Goal: Task Accomplishment & Management: Manage account settings

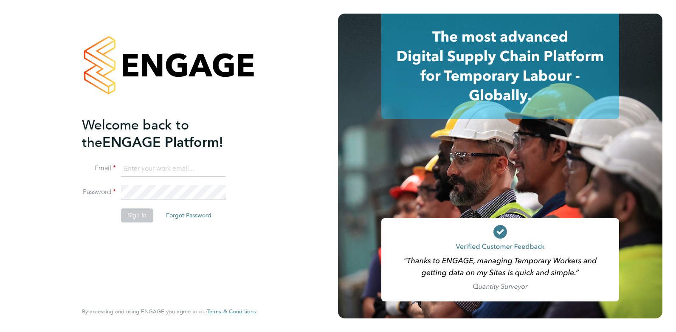
click at [183, 171] on input at bounding box center [173, 168] width 105 height 15
click at [129, 208] on fieldset "Email elliedannidean@gmail.com Password Sign In Forgot Password" at bounding box center [165, 196] width 166 height 70
drag, startPoint x: 126, startPoint y: 208, endPoint x: 118, endPoint y: 199, distance: 12.0
click at [120, 209] on li "Sign In Forgot Password" at bounding box center [165, 219] width 166 height 22
click at [39, 189] on div "Welcome back to the ENGAGE Platform! Email elliedannidean@gmail.com Password Si…" at bounding box center [169, 166] width 338 height 332
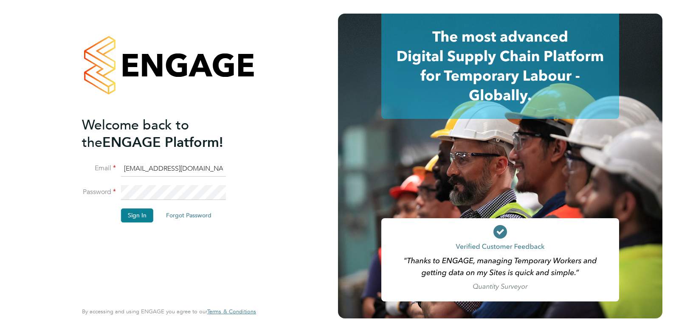
click at [112, 202] on li "Password" at bounding box center [165, 197] width 166 height 24
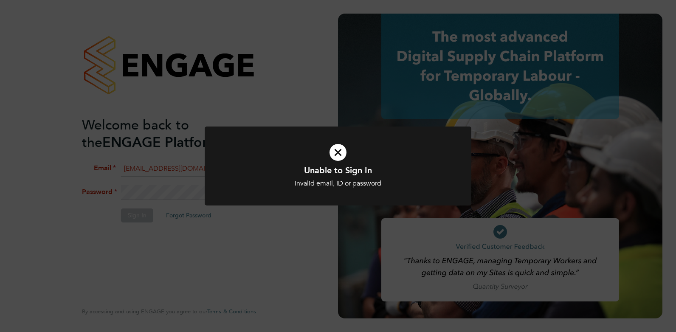
click at [354, 140] on icon at bounding box center [337, 152] width 221 height 33
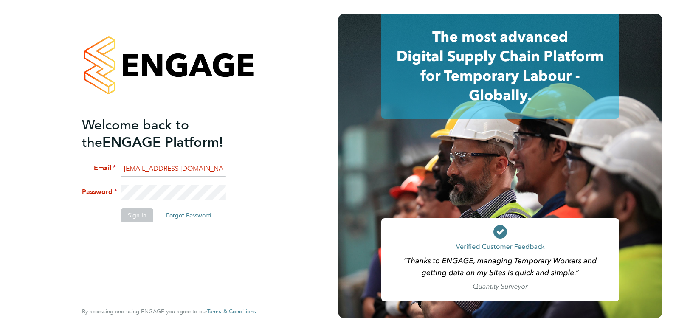
click at [341, 146] on app-barbie "Welcome back to the ENGAGE Platform! Email elliedannidean@gmail.com Password Si…" at bounding box center [338, 166] width 676 height 332
click at [111, 201] on li "Password" at bounding box center [165, 197] width 166 height 24
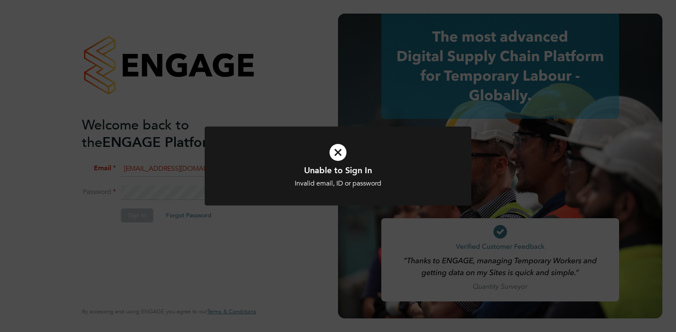
click at [336, 160] on icon at bounding box center [337, 152] width 221 height 33
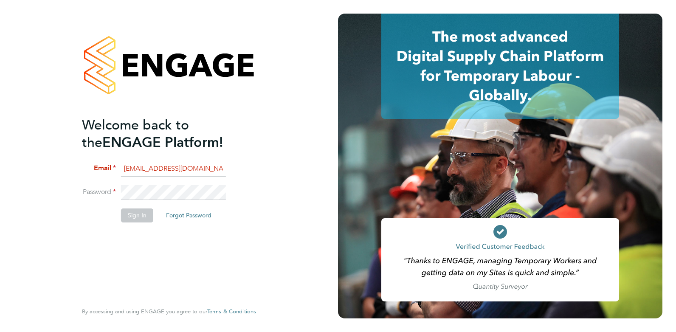
drag, startPoint x: 205, startPoint y: 166, endPoint x: 122, endPoint y: 158, distance: 83.5
click at [122, 158] on ng-template "Welcome back to the ENGAGE Platform! Email elliedannidean@gmail.com Password Si…" at bounding box center [165, 173] width 166 height 115
type input "ellie@omniapeople.com"
click at [139, 217] on button "Sign In" at bounding box center [137, 215] width 32 height 14
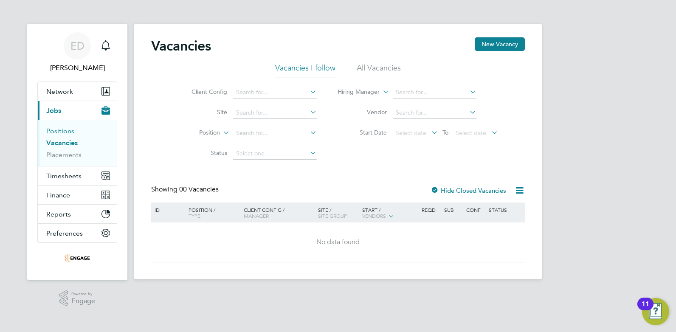
click at [63, 130] on link "Positions" at bounding box center [60, 131] width 28 height 8
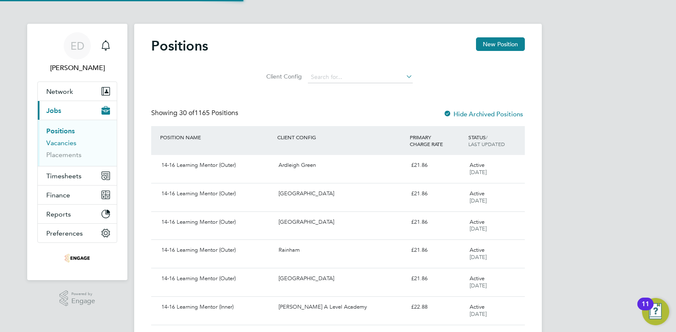
click at [63, 142] on link "Vacancies" at bounding box center [61, 143] width 30 height 8
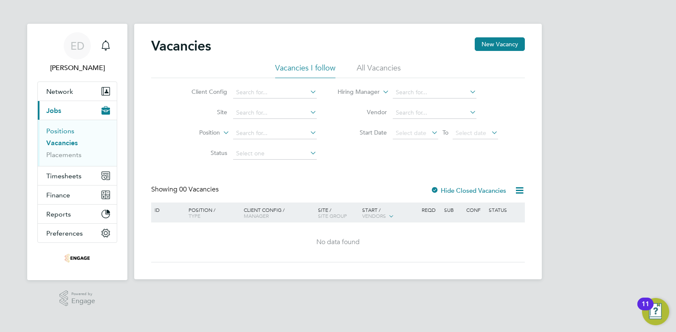
click at [59, 132] on link "Positions" at bounding box center [60, 131] width 28 height 8
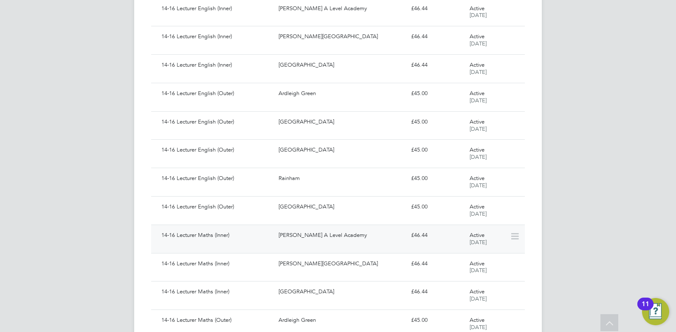
scroll to position [600, 0]
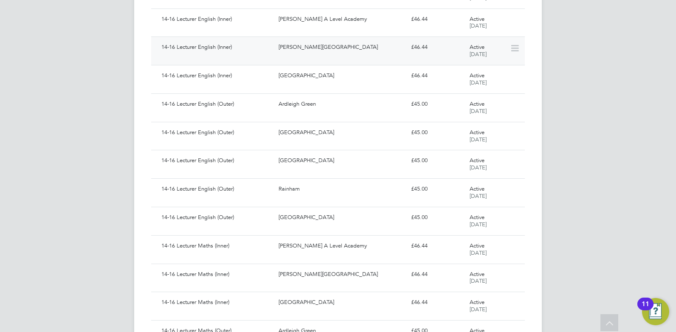
click at [200, 61] on div "14-16 Lecturer English (Inner) [PERSON_NAME][GEOGRAPHIC_DATA] £46.44 Active [DA…" at bounding box center [337, 51] width 373 height 28
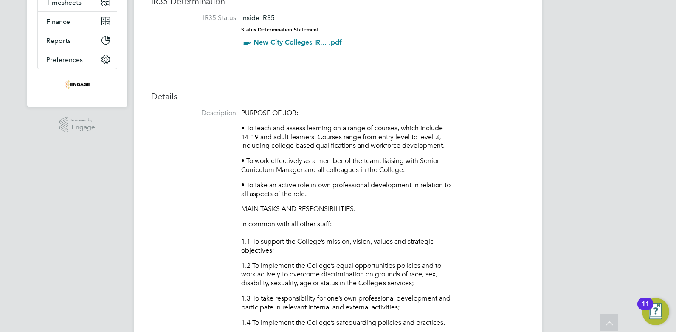
scroll to position [191, 0]
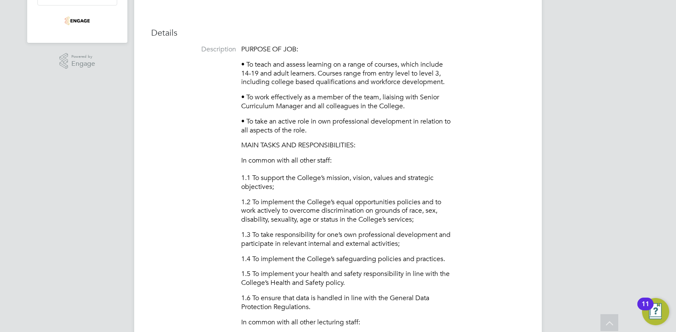
click at [247, 218] on p "1.2 To implement the College’s equal opportunities policies and to work activel…" at bounding box center [347, 211] width 212 height 26
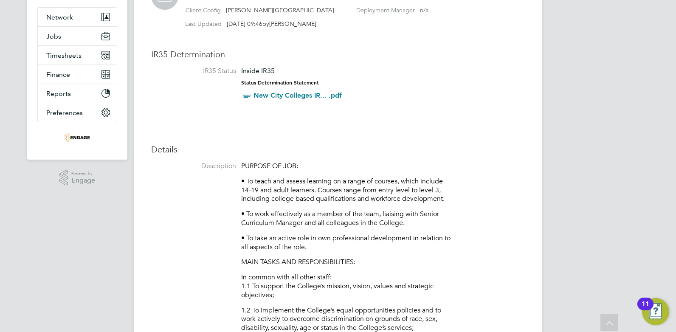
scroll to position [0, 0]
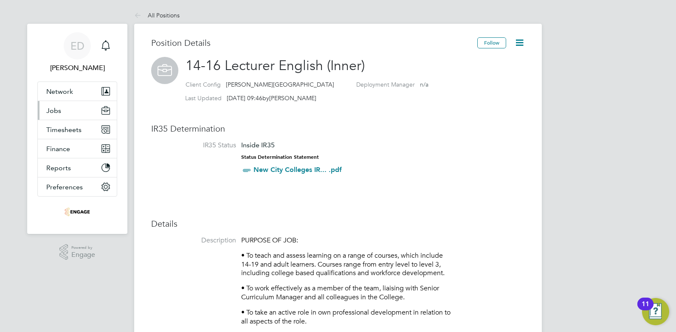
click at [62, 115] on button "Jobs" at bounding box center [77, 110] width 79 height 19
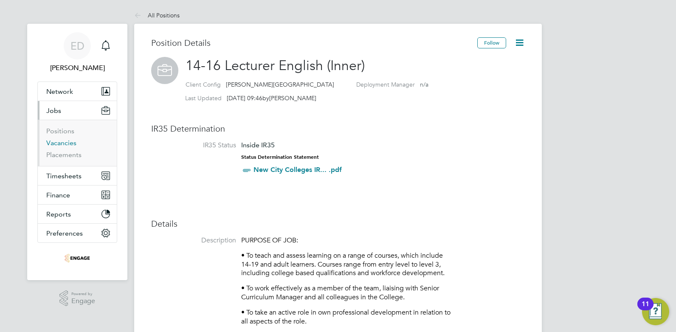
click at [62, 143] on link "Vacancies" at bounding box center [61, 143] width 30 height 8
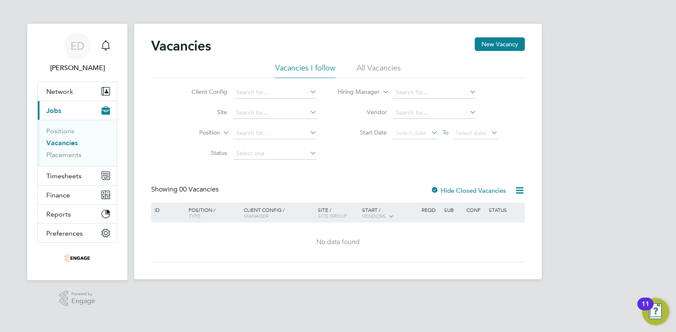
click at [75, 129] on li "Positions" at bounding box center [78, 133] width 64 height 12
click at [67, 130] on link "Positions" at bounding box center [60, 131] width 28 height 8
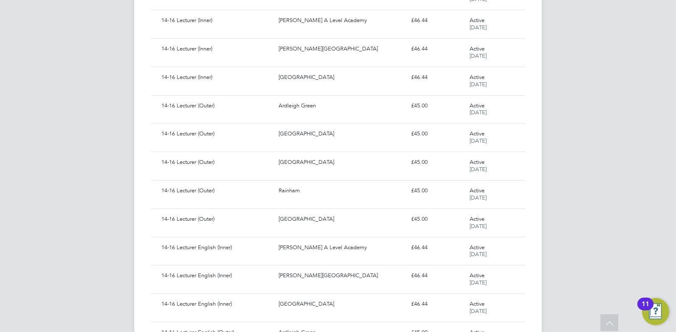
scroll to position [393, 0]
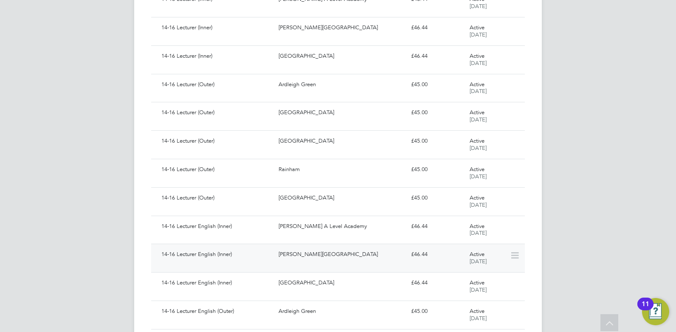
click at [222, 254] on div "14-16 Lecturer English (Inner)" at bounding box center [216, 254] width 117 height 14
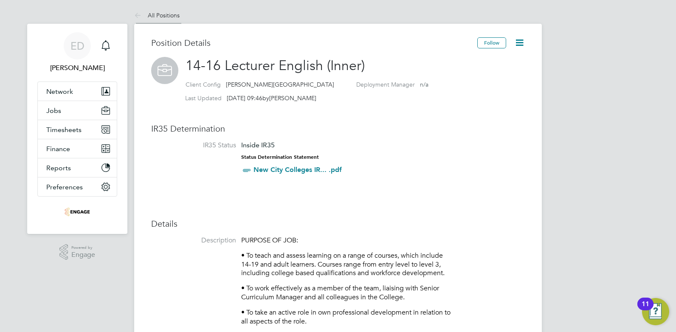
click at [139, 18] on icon at bounding box center [139, 16] width 11 height 11
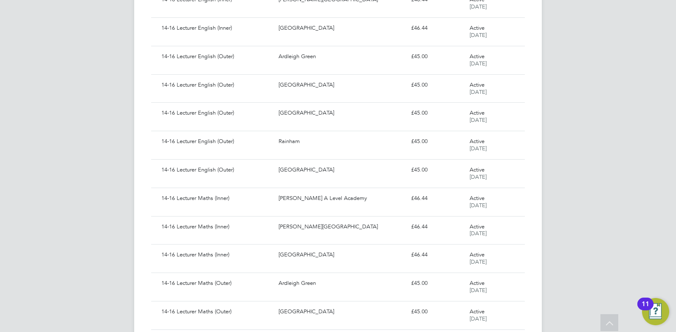
scroll to position [729, 0]
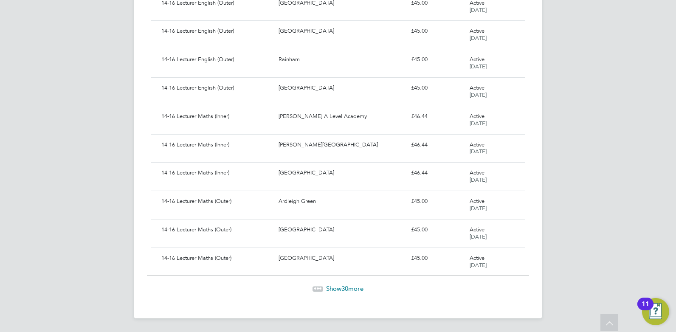
click at [328, 291] on span "Show 30 more" at bounding box center [344, 288] width 37 height 8
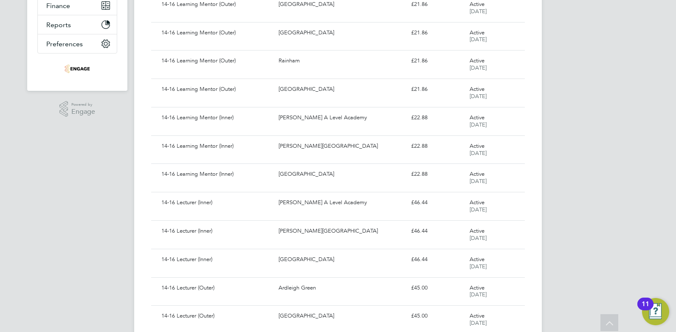
scroll to position [51, 0]
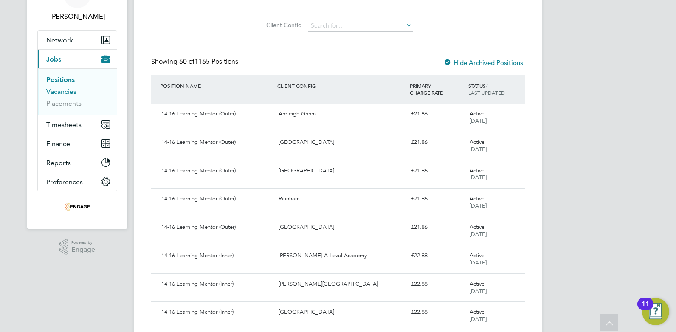
click at [55, 94] on link "Vacancies" at bounding box center [61, 91] width 30 height 8
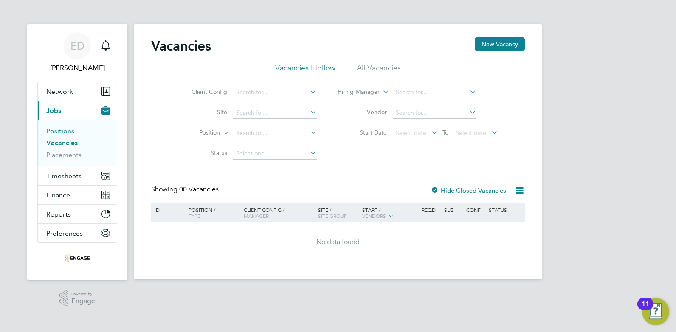
click at [51, 130] on link "Positions" at bounding box center [60, 131] width 28 height 8
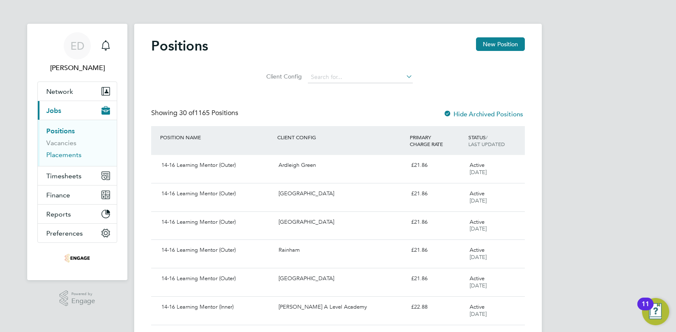
click at [65, 156] on link "Placements" at bounding box center [63, 155] width 35 height 8
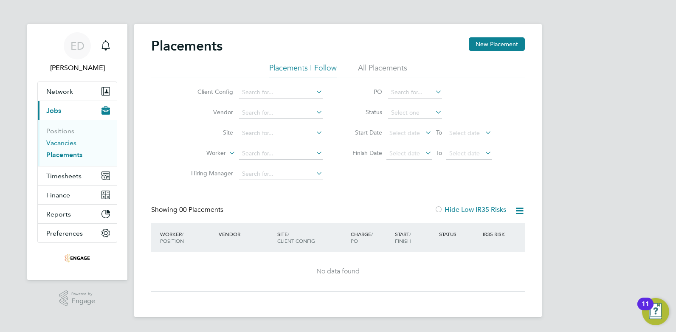
click at [56, 142] on link "Vacancies" at bounding box center [61, 143] width 30 height 8
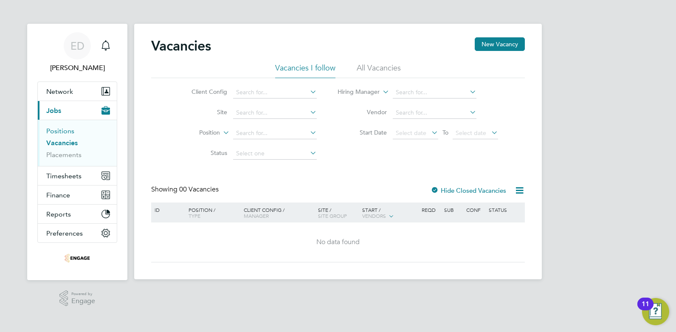
click at [55, 129] on link "Positions" at bounding box center [60, 131] width 28 height 8
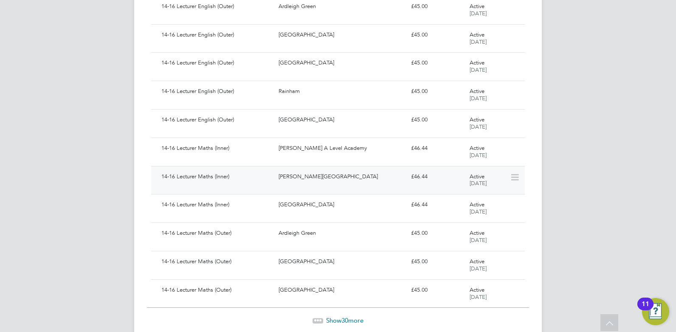
scroll to position [634, 0]
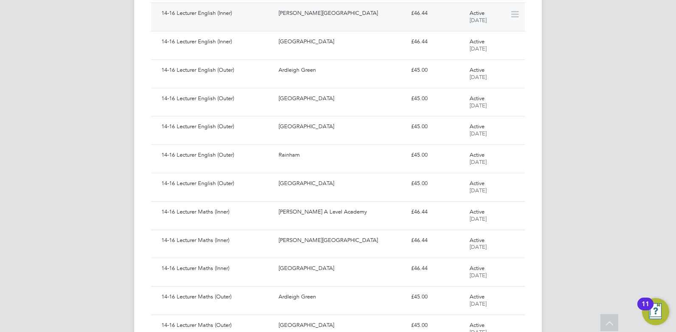
click at [201, 25] on div "14-16 Lecturer English (Inner) Hackney Campus £46.44 Active 08 Apr 2025" at bounding box center [337, 17] width 373 height 28
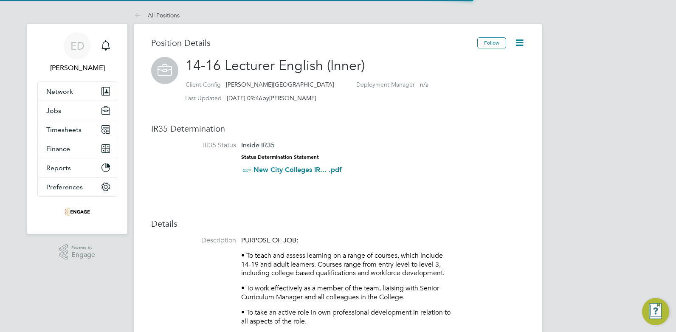
scroll to position [25, 57]
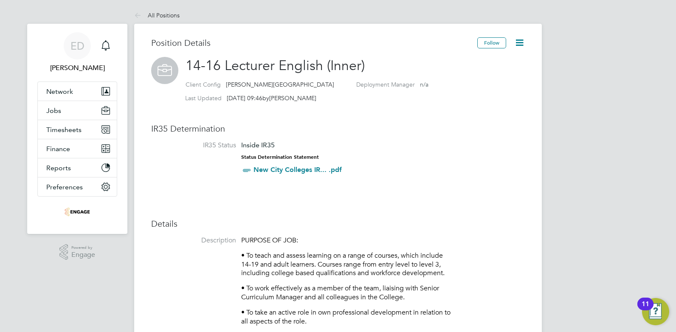
click at [408, 126] on h3 "IR35 Determination" at bounding box center [337, 128] width 373 height 11
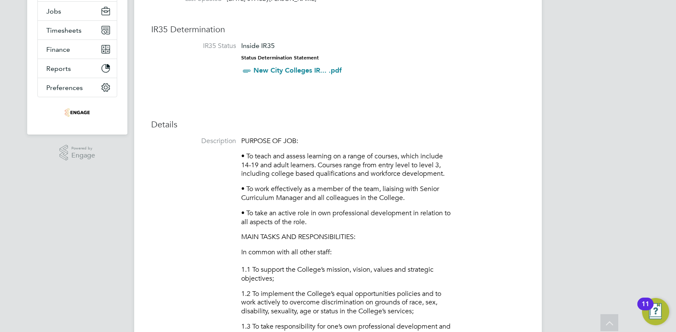
scroll to position [0, 0]
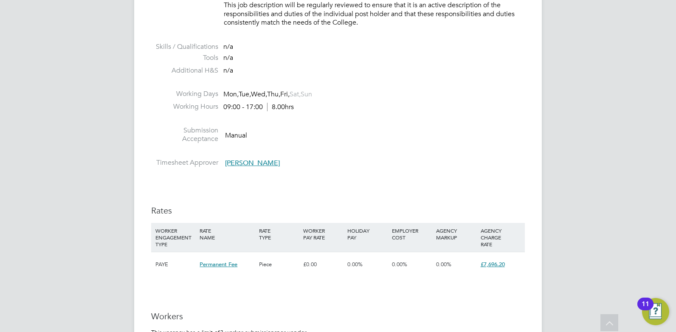
scroll to position [966, 0]
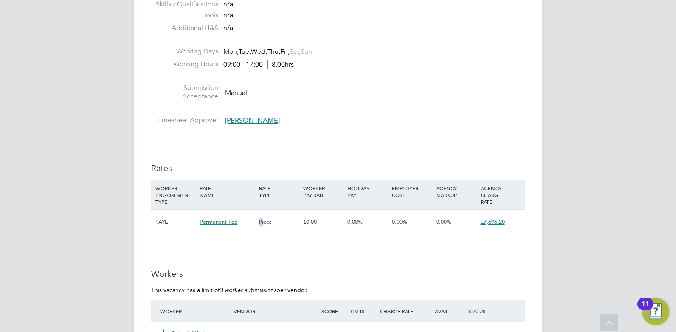
drag, startPoint x: 198, startPoint y: 227, endPoint x: 264, endPoint y: 223, distance: 66.3
click at [264, 223] on div "PAYE Permanent Fee Piece £0.00 0.00% 0.00% 0.00% £7,696.20" at bounding box center [337, 221] width 373 height 25
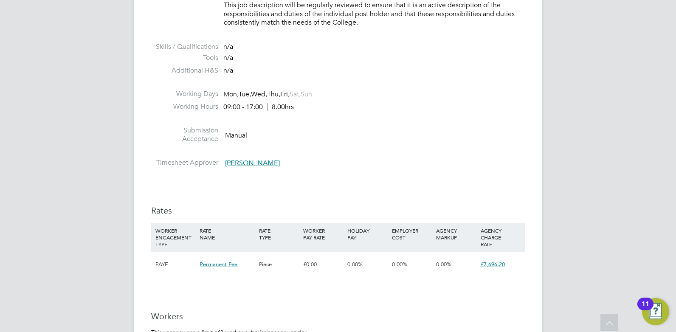
click at [329, 146] on li "Submission Acceptance Manual" at bounding box center [337, 137] width 373 height 22
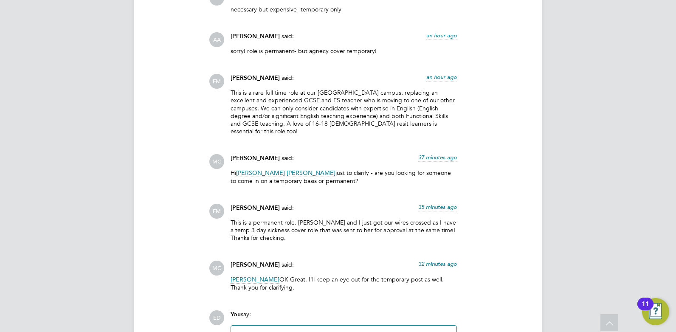
scroll to position [1602, 0]
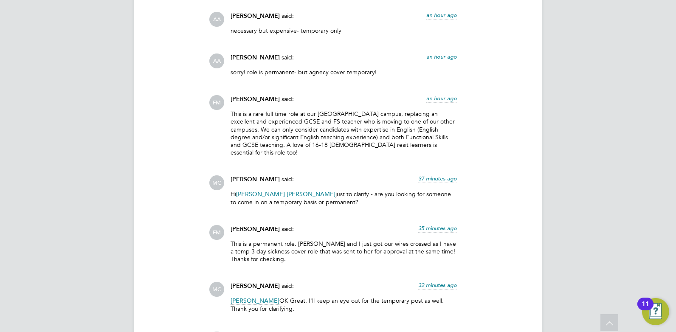
click at [247, 176] on span "Mark Carter" at bounding box center [254, 179] width 49 height 7
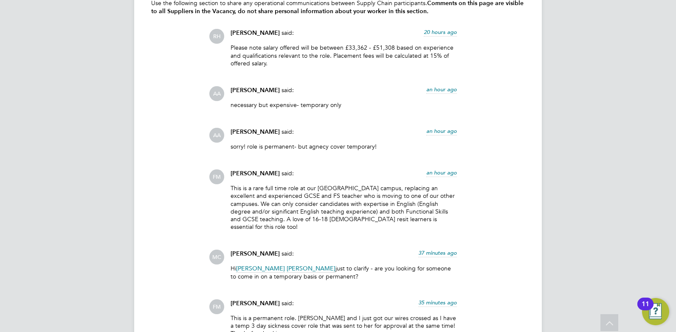
scroll to position [1539, 0]
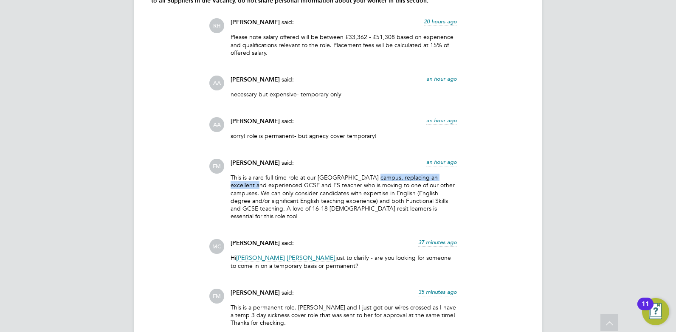
drag, startPoint x: 250, startPoint y: 186, endPoint x: 371, endPoint y: 178, distance: 121.2
click at [371, 178] on p "This is a rare full time role at our Hackney campus, replacing an excellent and…" at bounding box center [343, 197] width 226 height 46
drag, startPoint x: 371, startPoint y: 178, endPoint x: 335, endPoint y: 211, distance: 49.3
click at [335, 211] on div "This is a rare full time role at our Hackney campus, replacing an excellent and…" at bounding box center [343, 200] width 226 height 53
drag, startPoint x: 237, startPoint y: 191, endPoint x: 294, endPoint y: 194, distance: 56.5
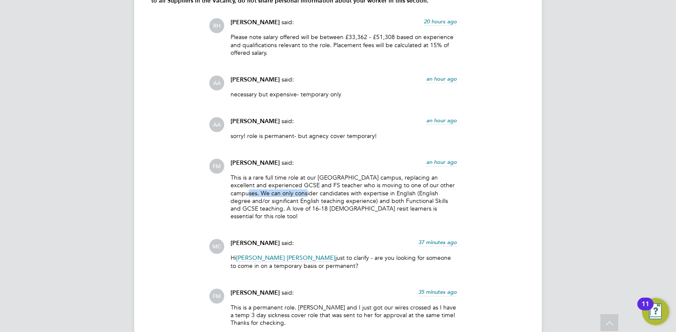
click at [294, 194] on p "This is a rare full time role at our [GEOGRAPHIC_DATA] campus, replacing an exc…" at bounding box center [343, 197] width 226 height 46
click at [161, 205] on div "COMMUNICATIONS Operational Communications (7) Use the following section to shar…" at bounding box center [337, 221] width 373 height 513
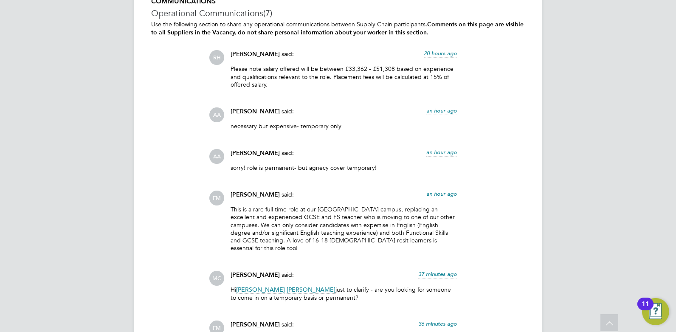
scroll to position [1528, 0]
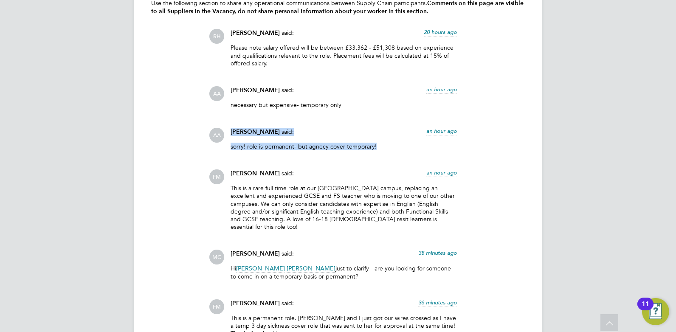
drag, startPoint x: 230, startPoint y: 141, endPoint x: 373, endPoint y: 153, distance: 143.5
click at [373, 153] on div "Alison Arnaud said: an hour ago sorry! role is permanent- but agnecy cover temp…" at bounding box center [343, 142] width 235 height 29
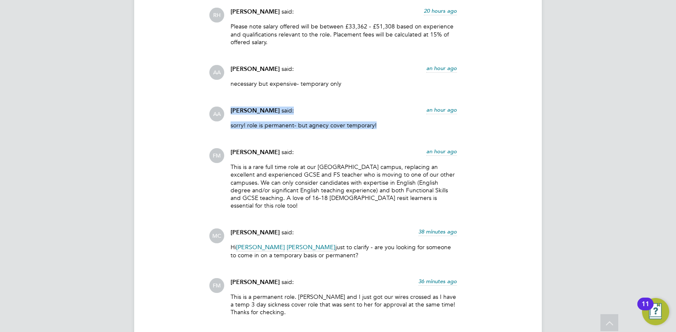
scroll to position [1560, 0]
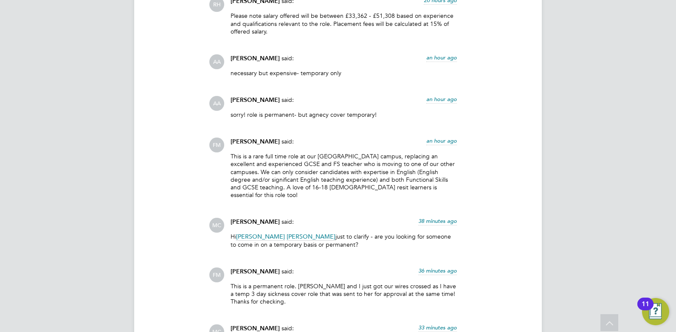
click at [315, 193] on div "This is a rare full time role at our [GEOGRAPHIC_DATA] campus, replacing an exc…" at bounding box center [343, 178] width 226 height 53
drag, startPoint x: 233, startPoint y: 275, endPoint x: 292, endPoint y: 278, distance: 58.6
click at [292, 282] on p "This is a permanent role. [PERSON_NAME] and I just got our wires crossed as I h…" at bounding box center [343, 293] width 226 height 23
drag, startPoint x: 292, startPoint y: 278, endPoint x: 357, endPoint y: 213, distance: 91.8
click at [357, 218] on div "Mark Carter said: 38 minutes ago" at bounding box center [343, 225] width 226 height 15
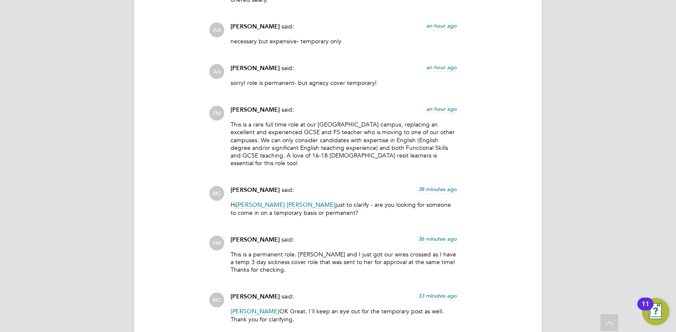
scroll to position [1613, 0]
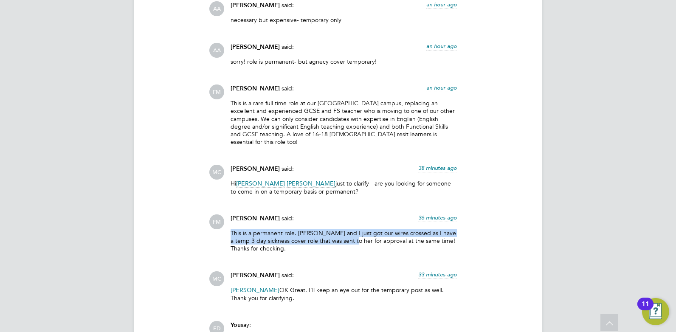
drag, startPoint x: 225, startPoint y: 221, endPoint x: 349, endPoint y: 234, distance: 124.3
click at [349, 234] on div "FM Fiona Matthews said: 36 minutes ago This is a permanent role. Alison and I j…" at bounding box center [367, 236] width 316 height 45
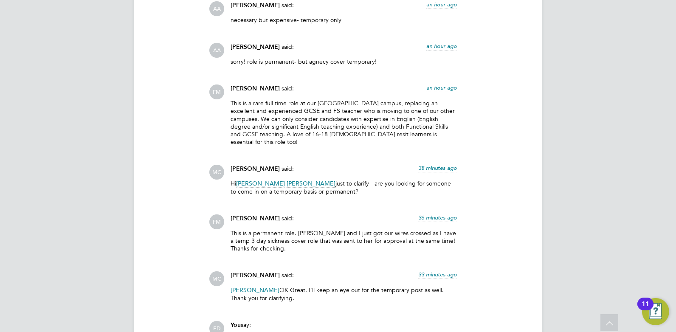
drag, startPoint x: 349, startPoint y: 234, endPoint x: 294, endPoint y: 245, distance: 56.2
click at [298, 250] on div "RH Rufena Haque said: 20 hours ago Please note salary offered will be between £…" at bounding box center [367, 126] width 316 height 364
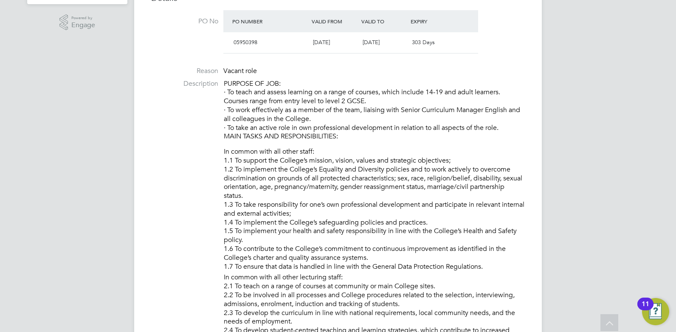
scroll to position [308, 0]
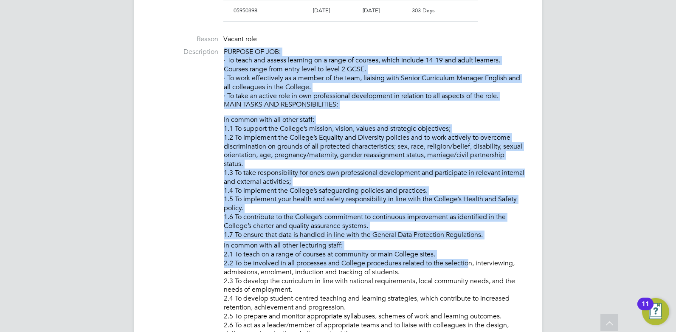
drag, startPoint x: 222, startPoint y: 126, endPoint x: 467, endPoint y: 260, distance: 278.8
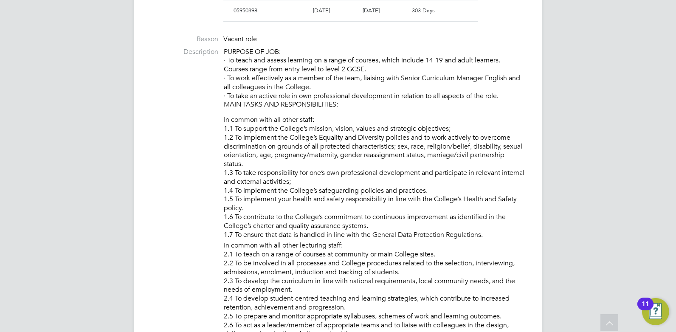
scroll to position [223, 0]
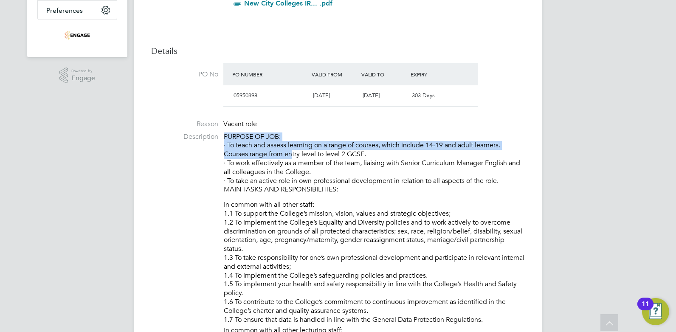
drag, startPoint x: 223, startPoint y: 136, endPoint x: 326, endPoint y: 146, distance: 103.2
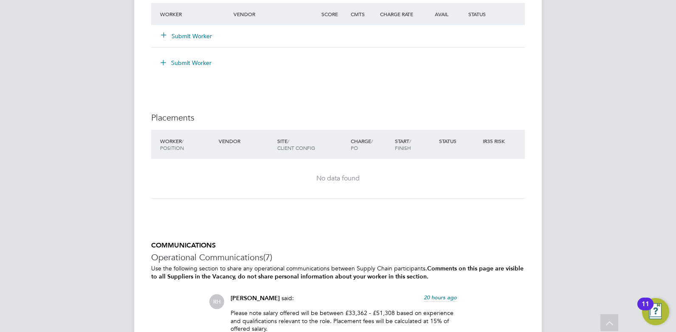
scroll to position [1199, 0]
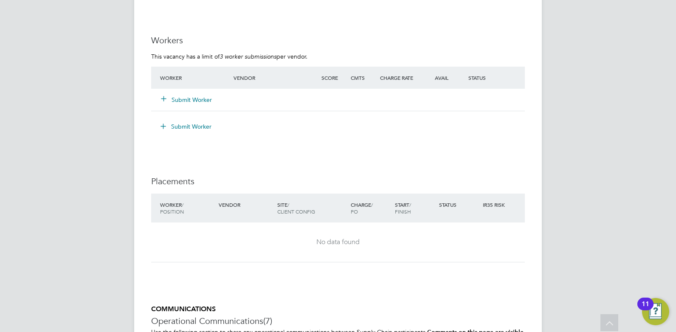
click at [206, 100] on button "Submit Worker" at bounding box center [186, 99] width 51 height 8
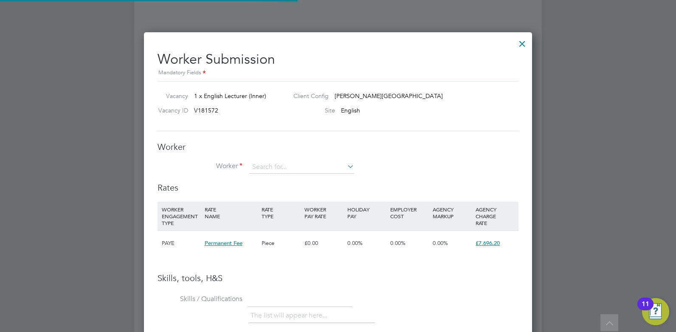
scroll to position [25, 58]
click at [519, 40] on div at bounding box center [521, 41] width 15 height 15
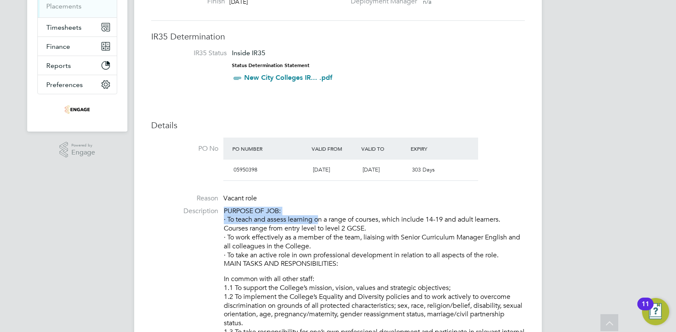
scroll to position [0, 0]
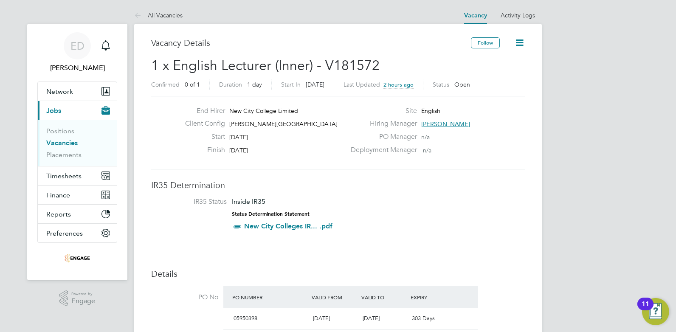
click at [517, 42] on icon at bounding box center [519, 42] width 11 height 11
click at [50, 116] on button "Current page: Jobs" at bounding box center [77, 110] width 79 height 19
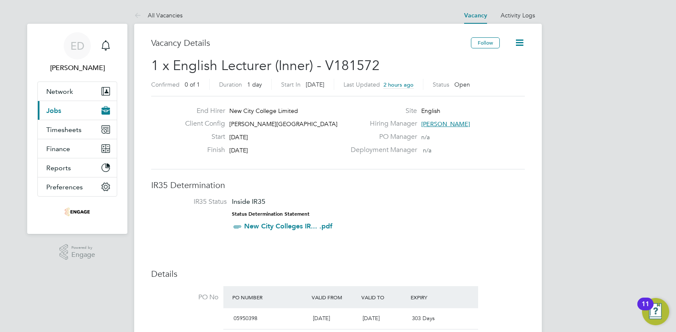
click at [62, 112] on button "Current page: Jobs" at bounding box center [77, 110] width 79 height 19
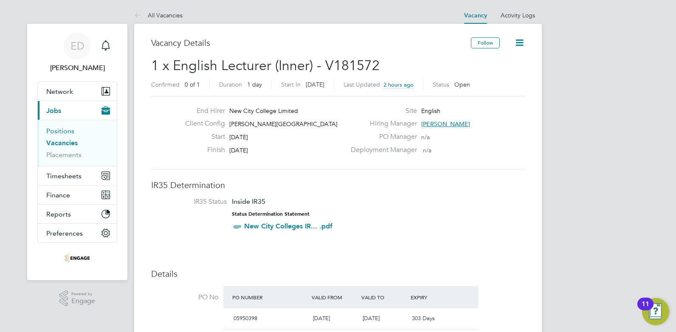
click at [56, 129] on link "Positions" at bounding box center [60, 131] width 28 height 8
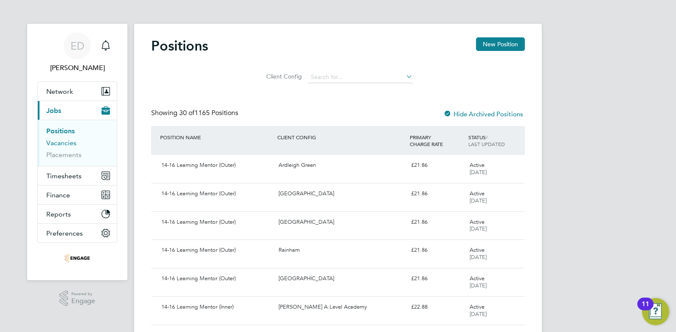
click at [59, 141] on link "Vacancies" at bounding box center [61, 143] width 30 height 8
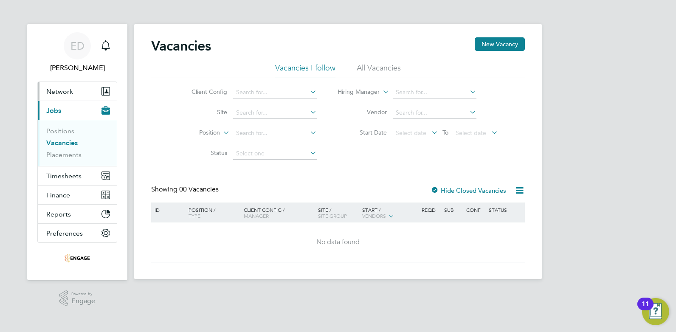
click at [57, 94] on span "Network" at bounding box center [59, 91] width 27 height 8
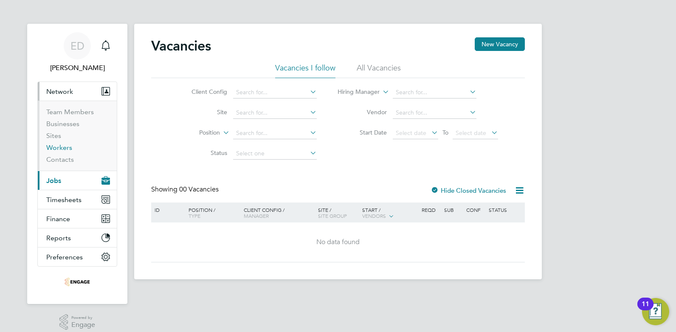
click at [60, 149] on link "Workers" at bounding box center [59, 147] width 26 height 8
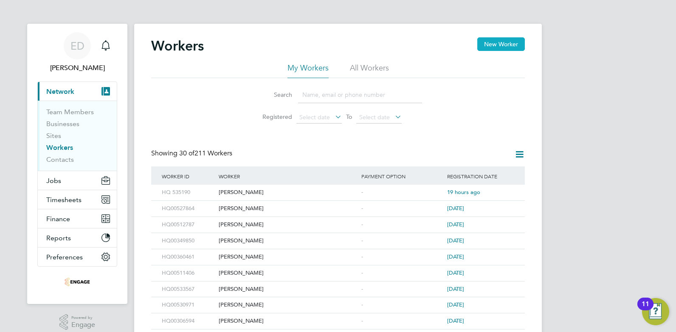
click at [497, 48] on button "New Worker" at bounding box center [501, 44] width 48 height 14
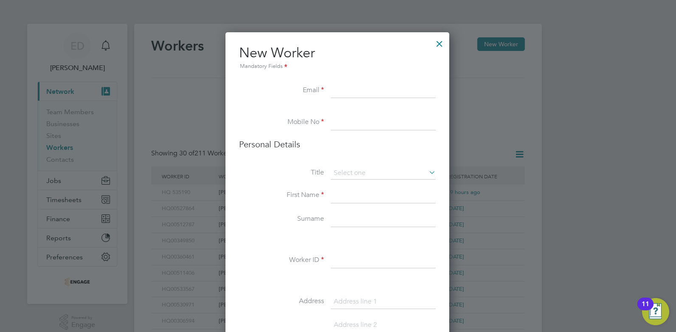
scroll to position [718, 225]
paste input "errick_pringle@live.co.uk"
type input "errick_pringle@live.co.uk"
click at [337, 110] on li at bounding box center [337, 111] width 197 height 8
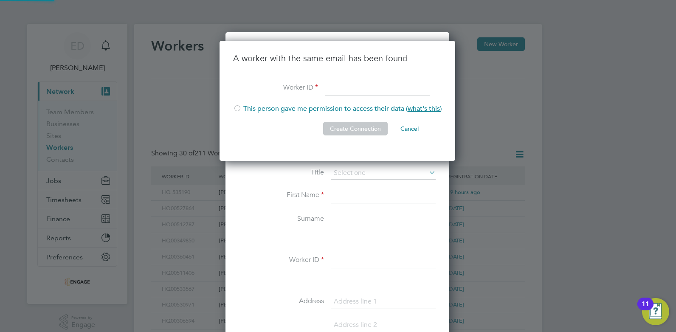
scroll to position [121, 237]
click at [404, 129] on button "Cancel" at bounding box center [409, 129] width 32 height 14
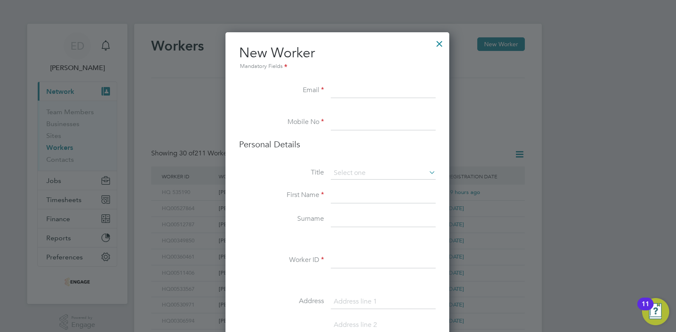
click at [336, 128] on input at bounding box center [383, 122] width 105 height 15
drag, startPoint x: 341, startPoint y: 112, endPoint x: 335, endPoint y: 118, distance: 8.1
click at [336, 118] on input at bounding box center [383, 122] width 105 height 15
paste input "07913 181285"
type input "07913 181285"
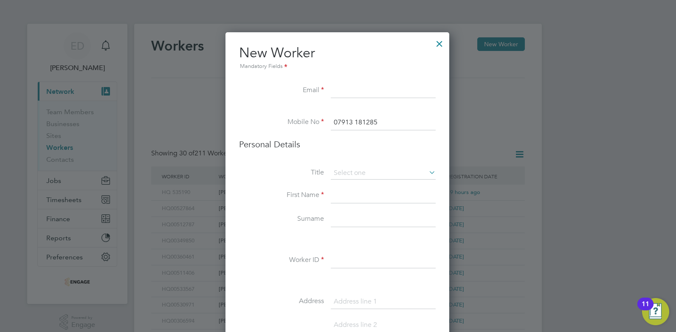
click at [349, 93] on input at bounding box center [383, 90] width 105 height 15
paste input "errick_pringle@live.co.uk"
type input "errick_pringle@live.co.uk"
click at [337, 172] on input at bounding box center [383, 173] width 105 height 13
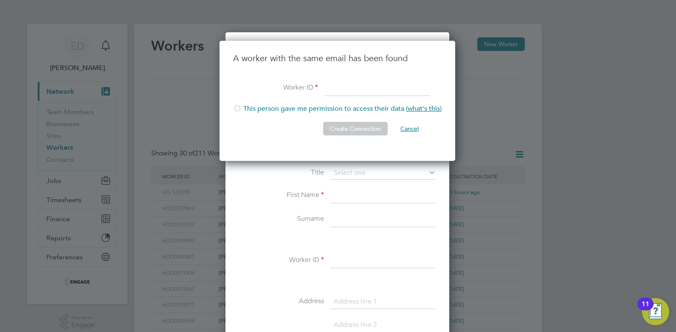
click at [409, 127] on button "Cancel" at bounding box center [409, 129] width 32 height 14
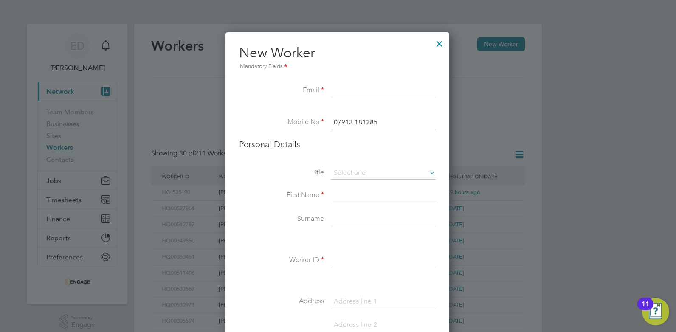
click at [438, 45] on div at bounding box center [439, 41] width 15 height 15
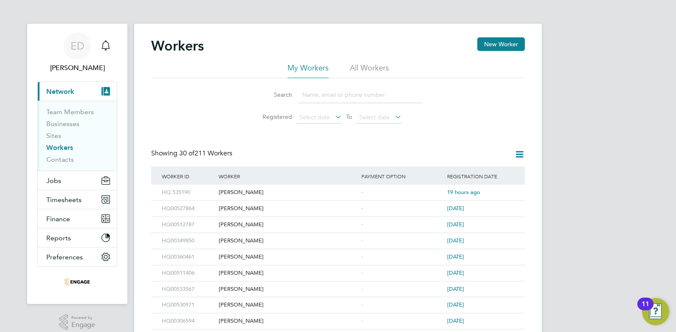
click at [258, 159] on div "Showing 30 of 211 Workers" at bounding box center [337, 157] width 373 height 17
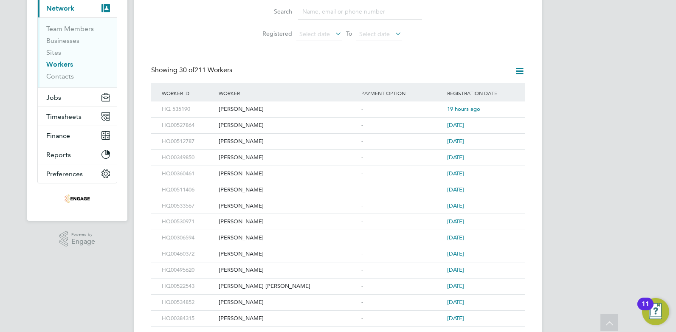
scroll to position [51, 0]
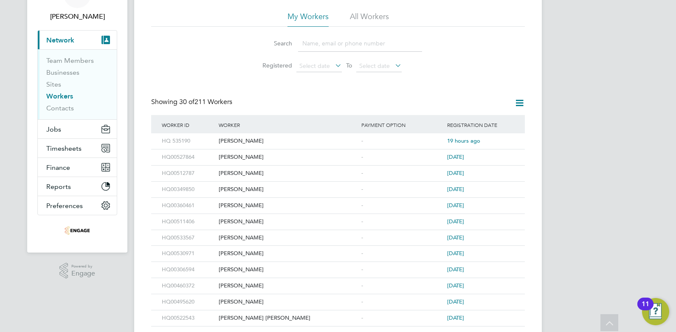
click at [317, 46] on input at bounding box center [360, 43] width 124 height 17
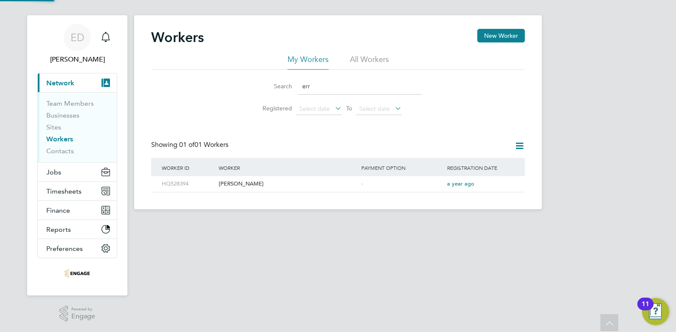
scroll to position [8, 0]
type input "err"
click at [242, 185] on div "[PERSON_NAME]" at bounding box center [287, 184] width 143 height 16
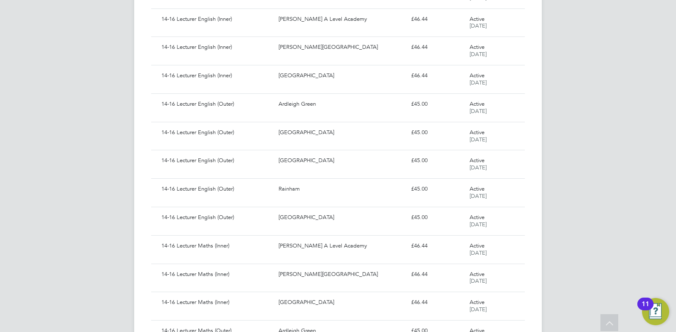
scroll to position [600, 0]
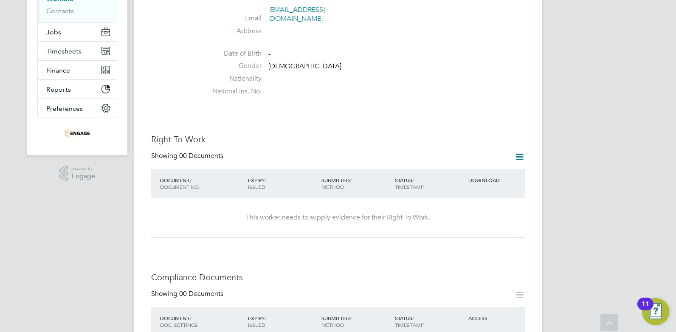
scroll to position [244, 0]
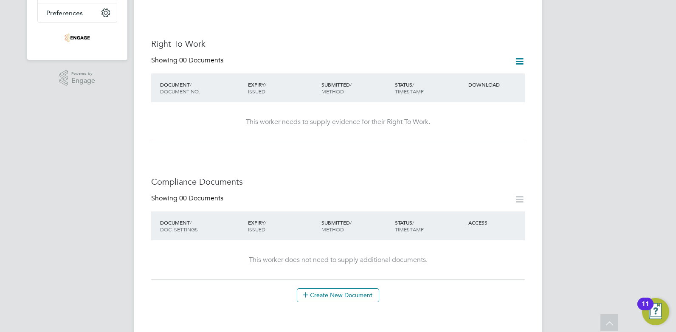
click at [314, 294] on div "Worker Details Follow EP Errick Pringle m: 07913 181285 Personal Details ID HQ5…" at bounding box center [337, 281] width 373 height 977
click at [312, 289] on button "Create New Document" at bounding box center [338, 295] width 82 height 14
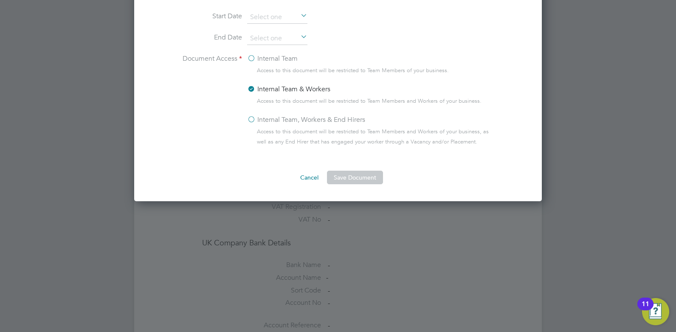
scroll to position [531, 0]
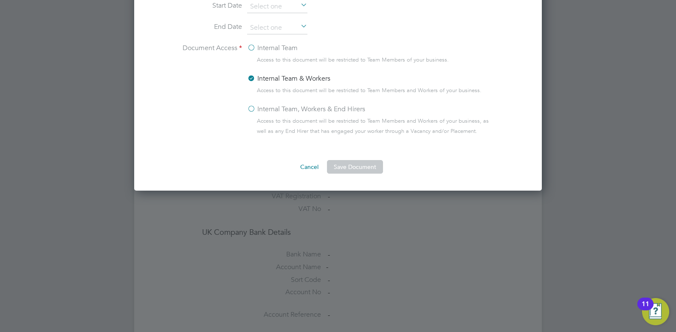
click at [302, 166] on button "Cancel" at bounding box center [309, 167] width 32 height 14
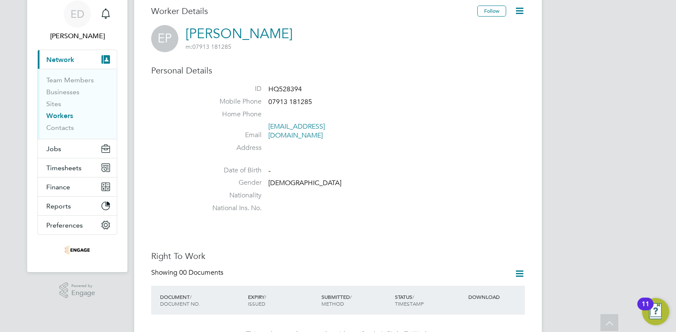
scroll to position [21, 0]
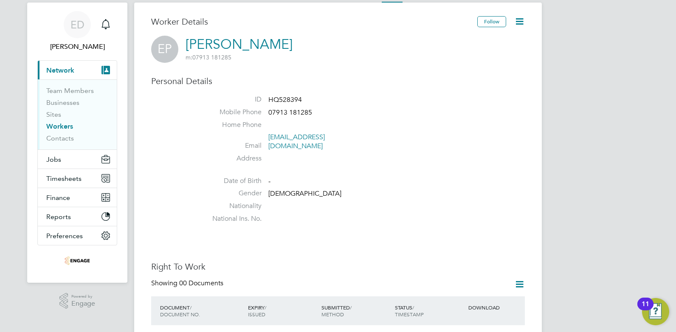
click at [65, 129] on link "Workers" at bounding box center [59, 126] width 27 height 8
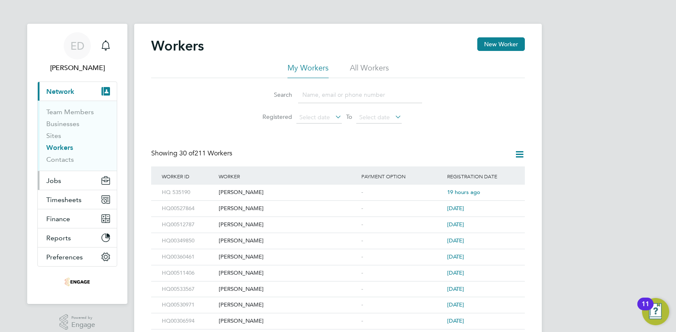
click at [57, 180] on span "Jobs" at bounding box center [53, 181] width 15 height 8
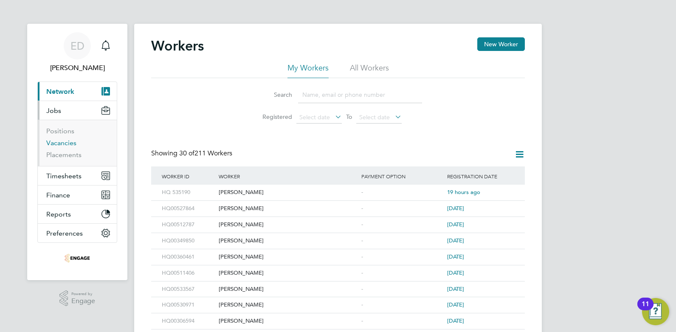
drag, startPoint x: 61, startPoint y: 144, endPoint x: 97, endPoint y: 160, distance: 39.1
click at [61, 144] on link "Vacancies" at bounding box center [61, 143] width 30 height 8
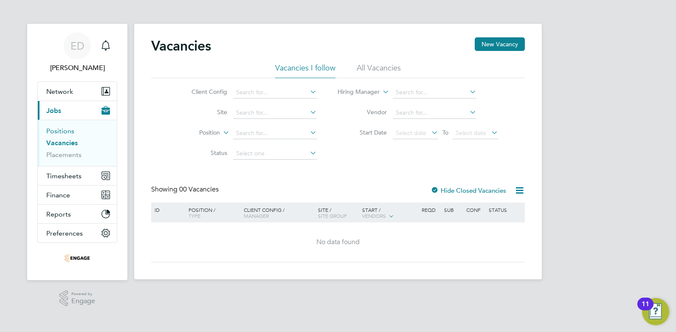
click at [57, 130] on link "Positions" at bounding box center [60, 131] width 28 height 8
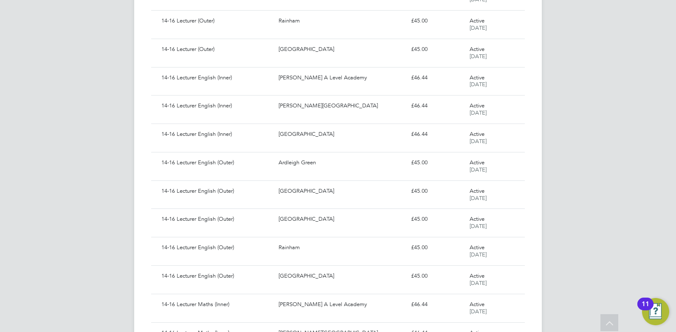
scroll to position [552, 0]
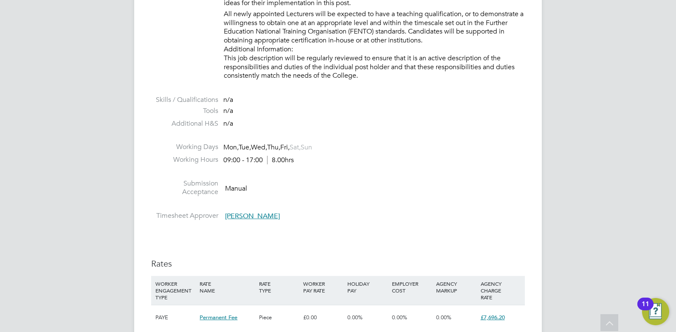
scroll to position [1029, 0]
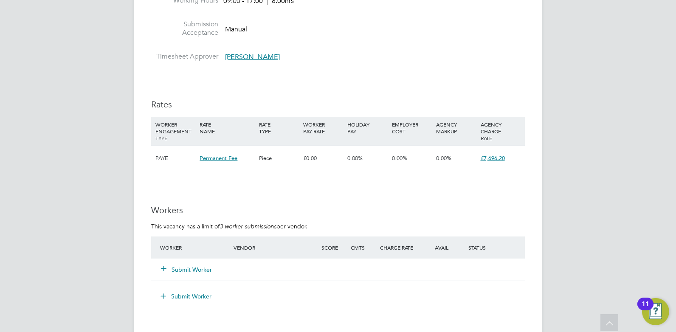
drag, startPoint x: 164, startPoint y: 271, endPoint x: 166, endPoint y: 275, distance: 4.4
click at [164, 271] on icon at bounding box center [163, 268] width 6 height 6
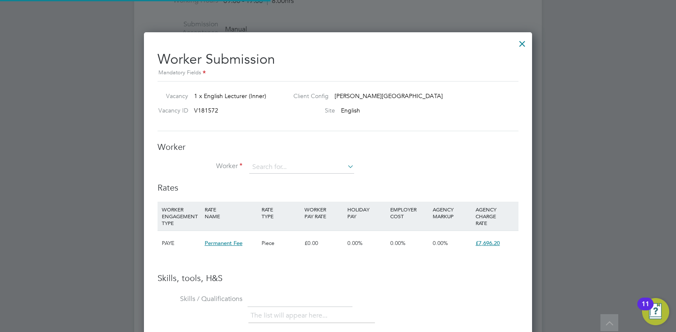
scroll to position [536, 388]
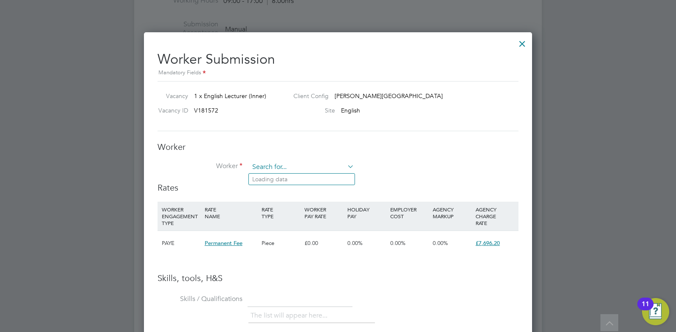
click at [265, 168] on input at bounding box center [301, 167] width 105 height 13
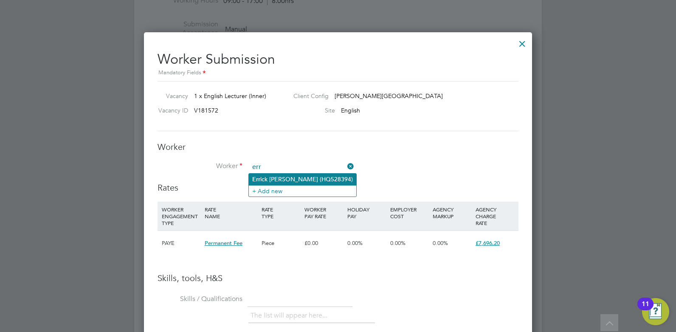
click at [278, 183] on li "Err ick Pringle (HQ528394)" at bounding box center [302, 179] width 107 height 11
type input "Errick Pringle (HQ528394)"
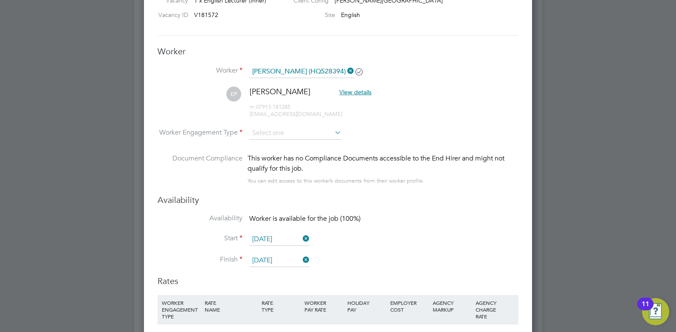
scroll to position [1135, 0]
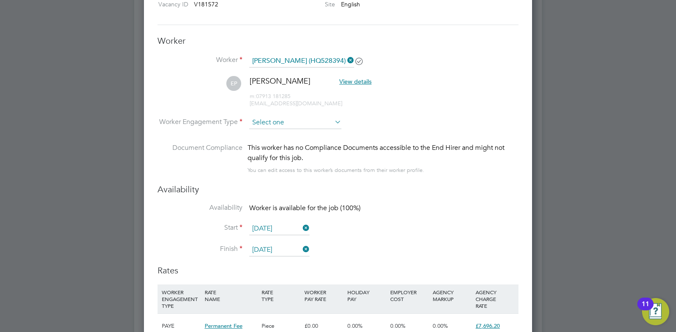
click at [323, 116] on input at bounding box center [295, 122] width 92 height 13
click at [256, 135] on li "Contract" at bounding box center [295, 134] width 93 height 11
type input "Contract"
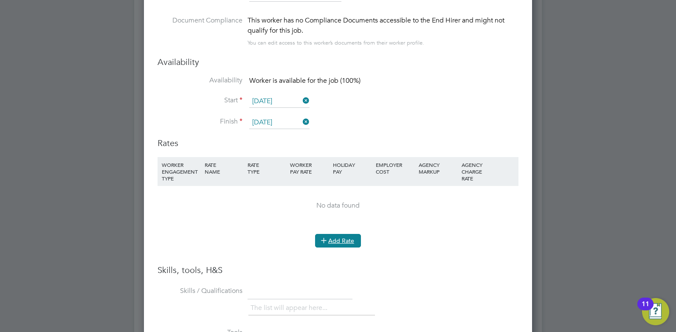
click at [322, 237] on icon at bounding box center [323, 240] width 6 height 6
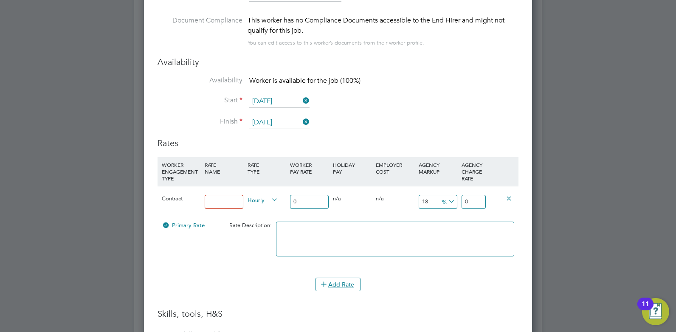
click at [249, 197] on span "Hourly" at bounding box center [262, 199] width 31 height 9
click at [211, 197] on input at bounding box center [224, 202] width 39 height 14
type input "rate"
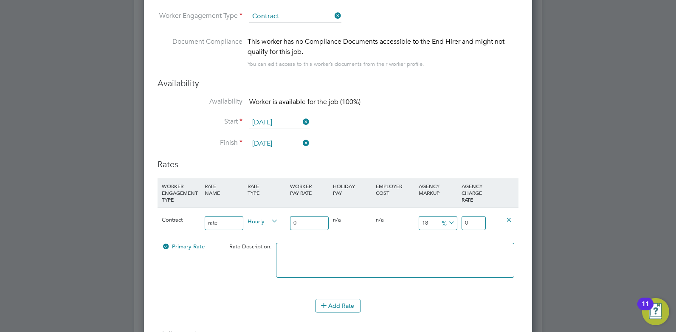
click at [304, 225] on input "0" at bounding box center [309, 223] width 39 height 14
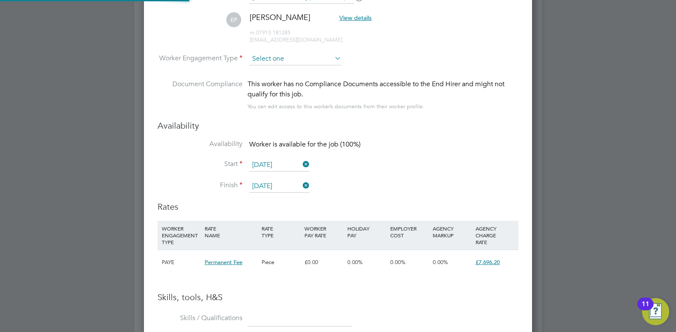
click at [335, 63] on input at bounding box center [295, 59] width 92 height 13
click at [401, 62] on li "Worker Engagement Type" at bounding box center [337, 66] width 361 height 26
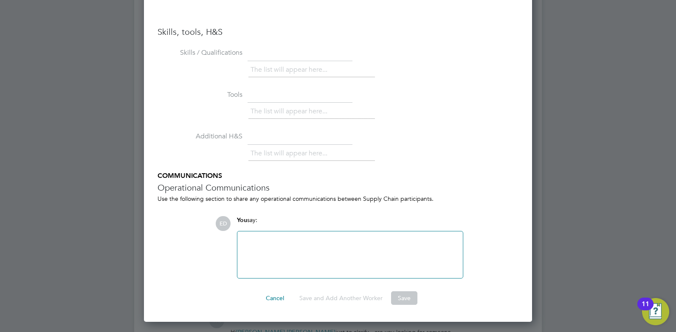
scroll to position [1496, 0]
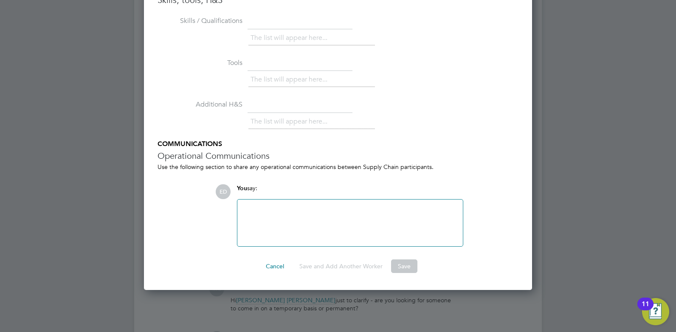
click at [378, 264] on button "Save and Add Another Worker" at bounding box center [340, 266] width 97 height 14
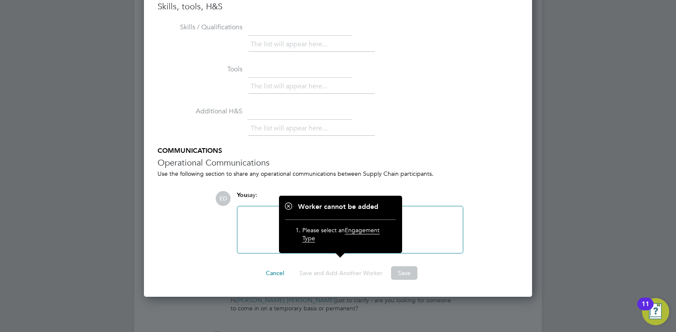
scroll to position [731, 388]
click at [343, 221] on ol "Please select an Engagement Type" at bounding box center [340, 232] width 110 height 26
click at [348, 170] on div "Use the following section to share any operational communications between Suppl…" at bounding box center [337, 174] width 361 height 8
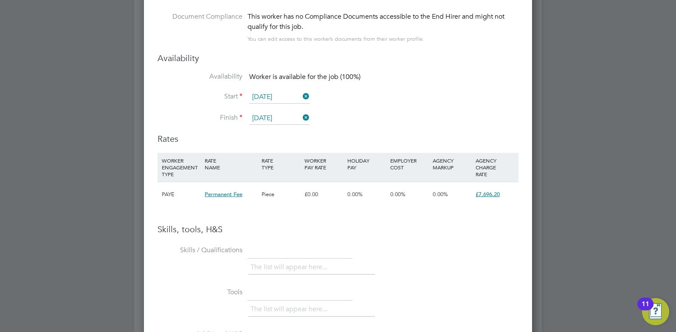
scroll to position [1263, 0]
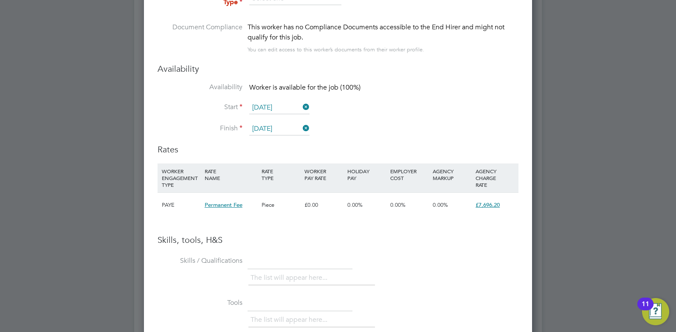
click at [291, 106] on input "[DATE]" at bounding box center [279, 107] width 60 height 13
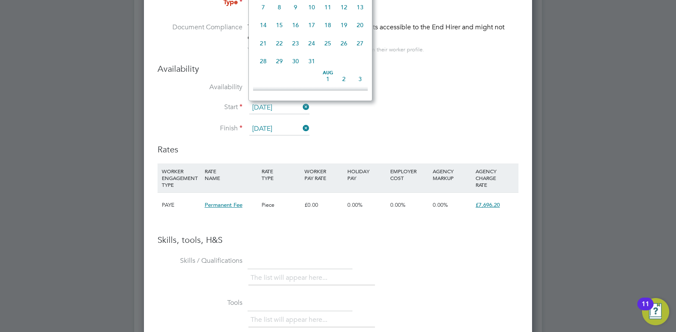
scroll to position [239, 0]
click at [296, 25] on span "Oct 1" at bounding box center [295, 19] width 16 height 16
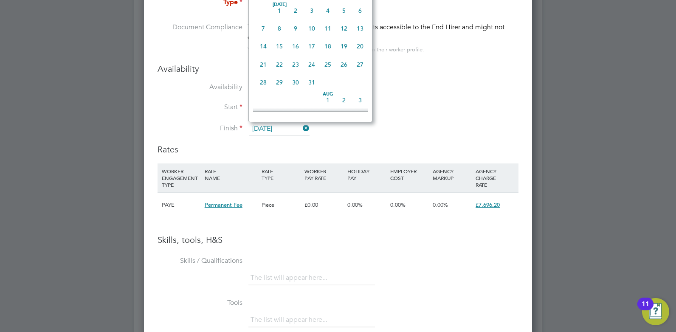
click at [298, 127] on input "[DATE]" at bounding box center [279, 129] width 60 height 13
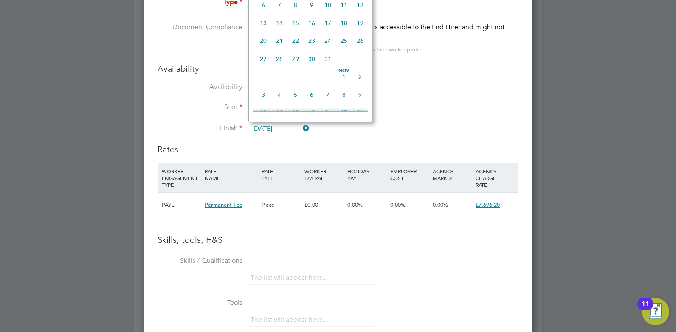
scroll to position [313, 0]
click at [337, 139] on li "Finish 01 Oct 2025" at bounding box center [337, 133] width 361 height 21
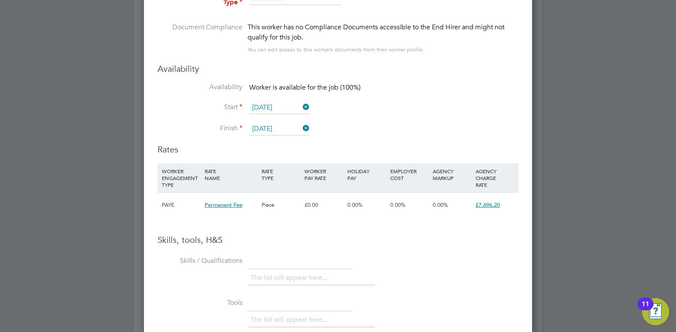
click at [301, 130] on icon at bounding box center [301, 128] width 0 height 12
click at [258, 128] on input at bounding box center [279, 129] width 60 height 13
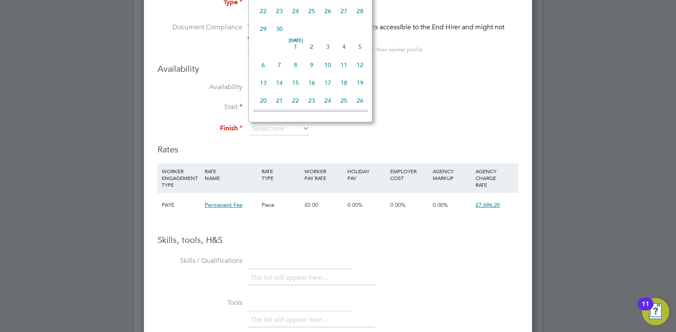
scroll to position [1077, 0]
click at [324, 70] on span "17" at bounding box center [328, 61] width 16 height 16
type input "17 Jul 2026"
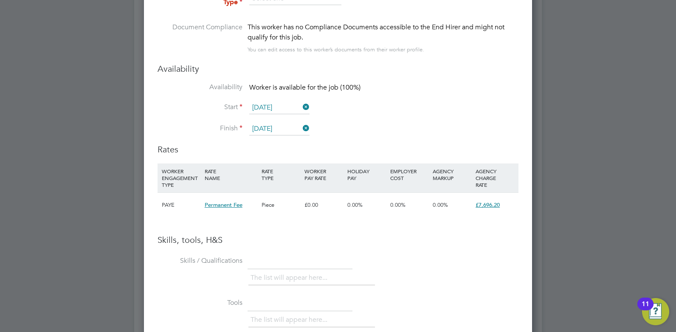
click at [337, 125] on li "Finish 17 Jul 2026" at bounding box center [337, 133] width 361 height 21
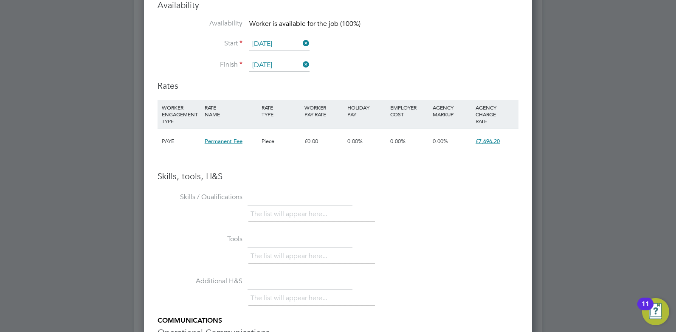
scroll to position [1252, 0]
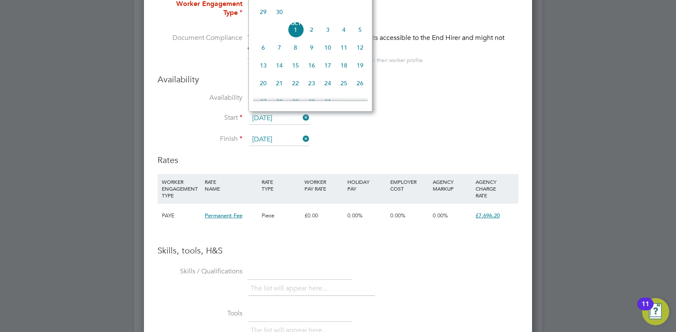
click at [272, 119] on input "[DATE]" at bounding box center [279, 118] width 60 height 13
click at [261, 56] on span "6" at bounding box center [263, 47] width 16 height 16
type input "06 Oct 2025"
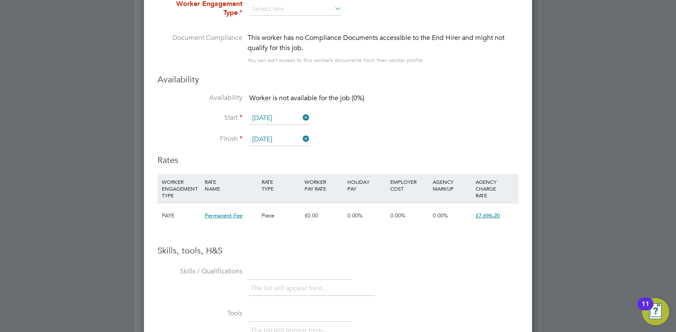
click at [378, 129] on li "Start 06 Oct 2025" at bounding box center [337, 122] width 361 height 21
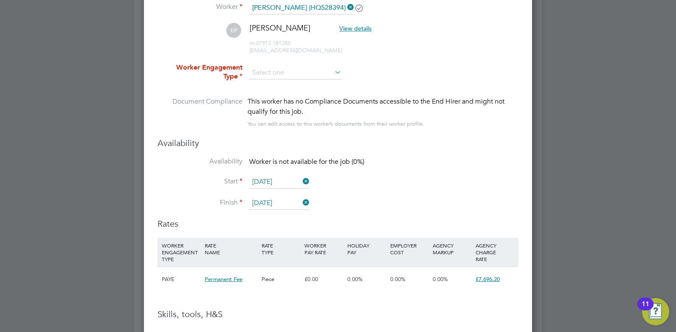
scroll to position [1146, 0]
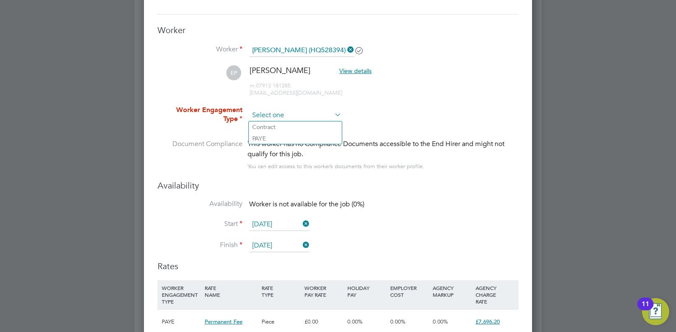
click at [290, 115] on input at bounding box center [295, 115] width 92 height 13
click at [276, 129] on li "Contract" at bounding box center [295, 126] width 93 height 11
type input "Contract"
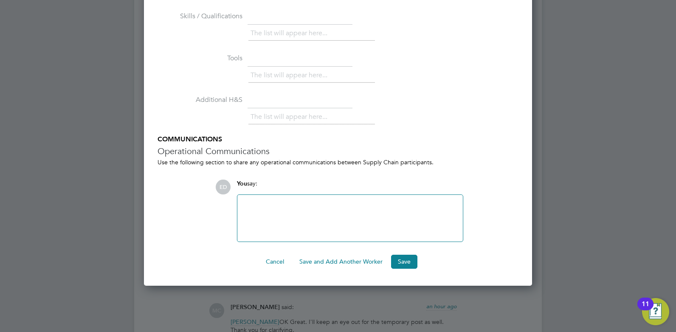
scroll to position [1602, 0]
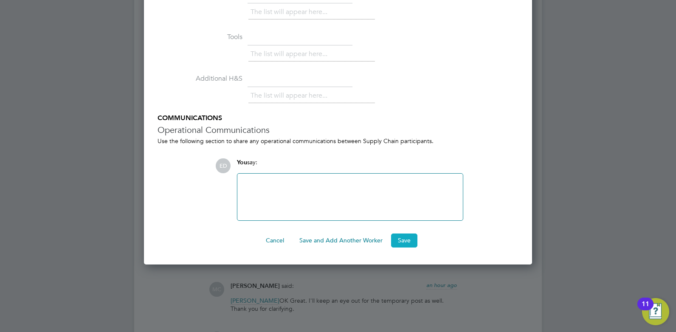
click at [404, 240] on button "Save" at bounding box center [404, 240] width 26 height 14
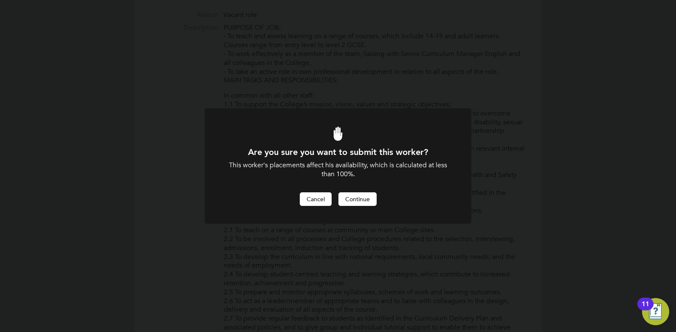
click at [307, 199] on button "Cancel" at bounding box center [316, 199] width 32 height 14
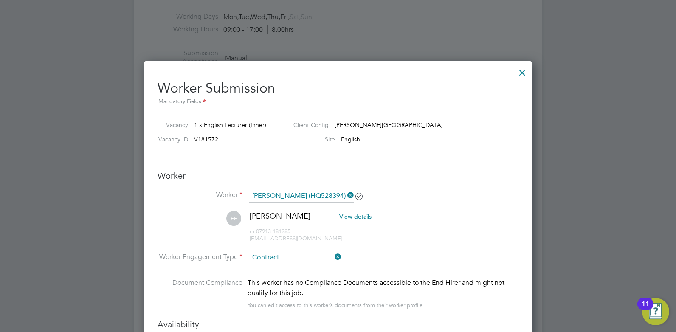
scroll to position [1160, 0]
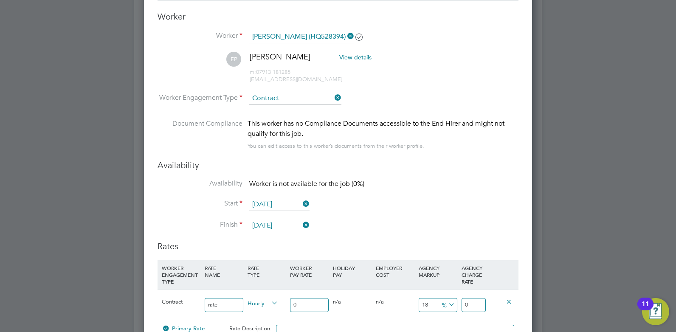
click at [301, 203] on icon at bounding box center [301, 204] width 0 height 12
click at [282, 208] on input at bounding box center [279, 204] width 60 height 13
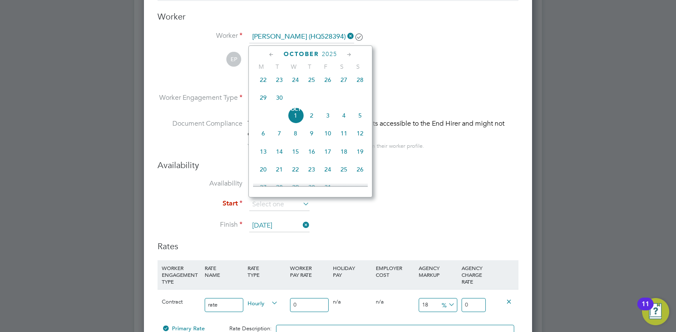
click at [295, 112] on span "Oct" at bounding box center [295, 109] width 16 height 4
type input "[DATE]"
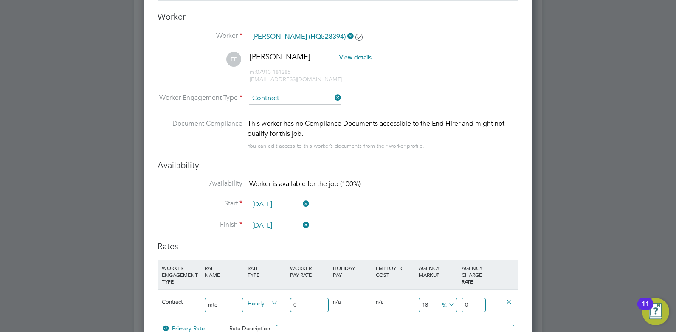
click at [348, 219] on li "Start 01 Oct 2025" at bounding box center [337, 208] width 361 height 21
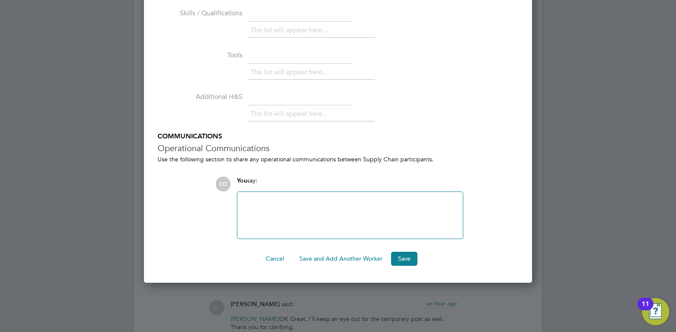
scroll to position [1616, 0]
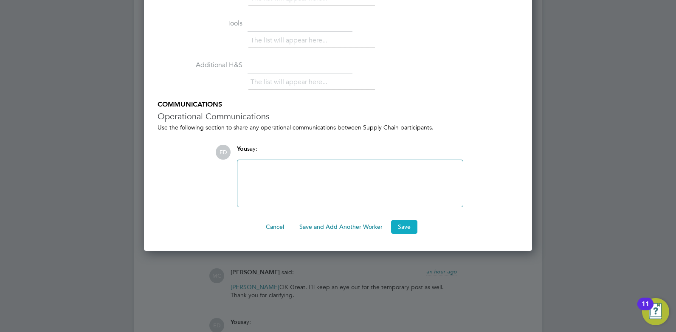
click at [414, 227] on button "Save" at bounding box center [404, 227] width 26 height 14
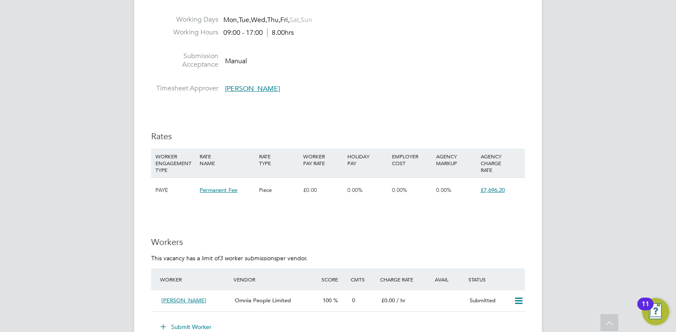
scroll to position [902, 0]
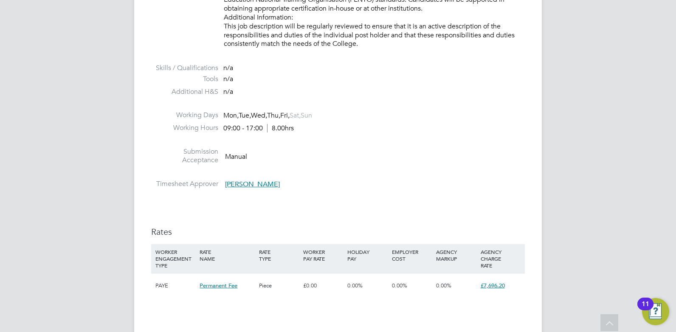
drag, startPoint x: 227, startPoint y: 127, endPoint x: 273, endPoint y: 131, distance: 46.4
click at [273, 131] on div "09:00 - 17:00 8.00hrs" at bounding box center [258, 128] width 70 height 9
drag, startPoint x: 286, startPoint y: 154, endPoint x: 291, endPoint y: 155, distance: 4.7
click at [291, 155] on li "Submission Acceptance Manual" at bounding box center [337, 158] width 373 height 22
drag, startPoint x: 225, startPoint y: 128, endPoint x: 263, endPoint y: 127, distance: 38.2
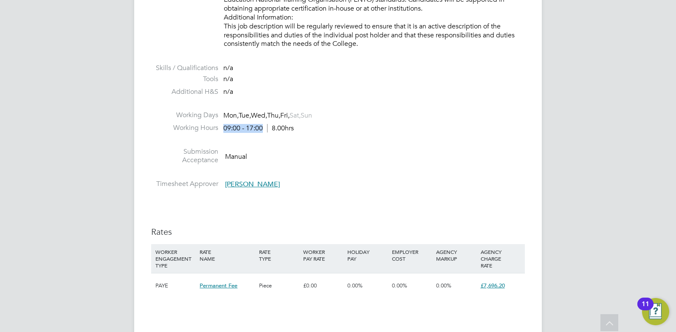
click at [263, 127] on div "09:00 - 17:00 8.00hrs" at bounding box center [258, 128] width 70 height 9
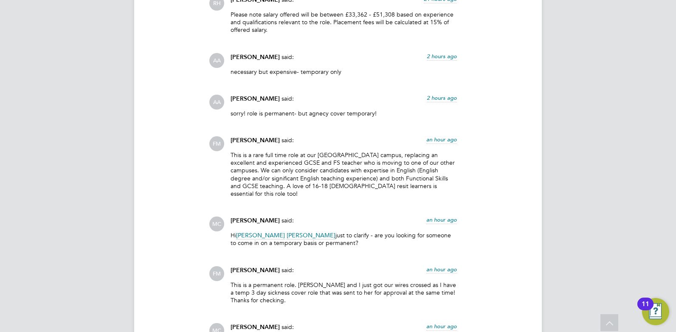
scroll to position [1549, 0]
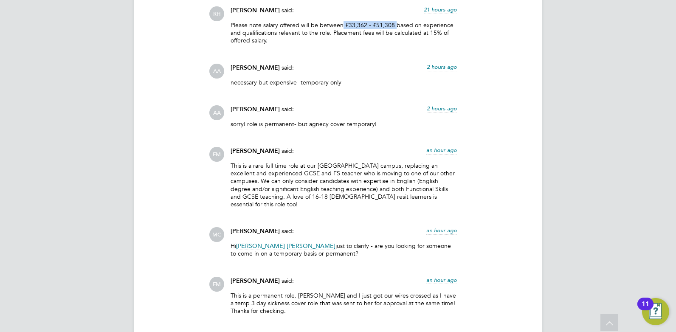
drag, startPoint x: 342, startPoint y: 23, endPoint x: 393, endPoint y: 22, distance: 51.4
click at [393, 22] on p "Please note salary offered will be between £33,362 - £51,308 based on experienc…" at bounding box center [343, 32] width 226 height 23
drag, startPoint x: 393, startPoint y: 22, endPoint x: 370, endPoint y: 43, distance: 31.9
click at [370, 43] on div "Please note salary offered will be between £33,362 - £51,308 based on experienc…" at bounding box center [343, 36] width 226 height 30
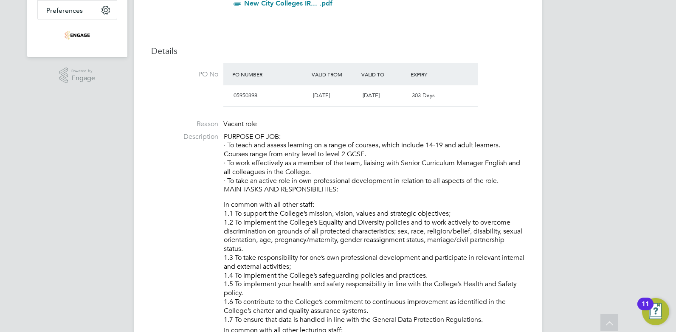
scroll to position [233, 0]
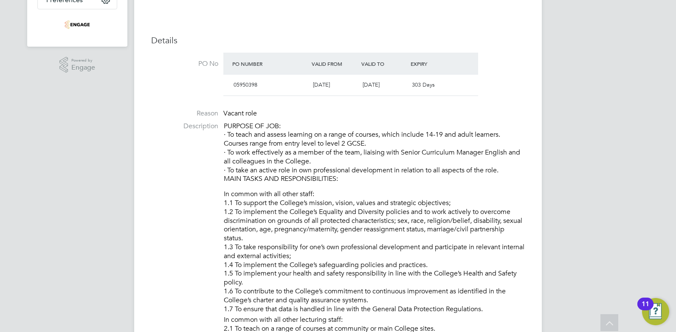
drag, startPoint x: 227, startPoint y: 135, endPoint x: 390, endPoint y: 141, distance: 163.5
click at [390, 141] on p "PURPOSE OF JOB: · To teach and assess learning on a range of courses, which inc…" at bounding box center [374, 153] width 301 height 62
click at [329, 116] on li "Reason Vacant role" at bounding box center [337, 115] width 373 height 13
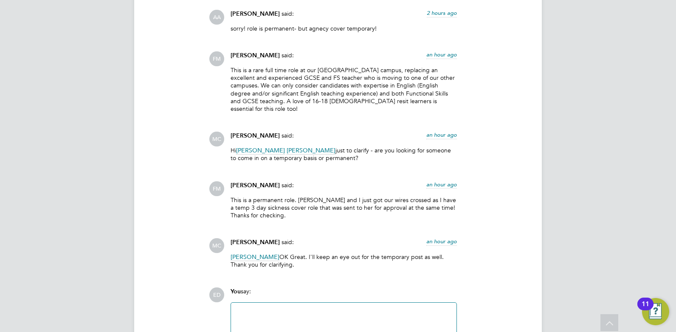
scroll to position [1592, 0]
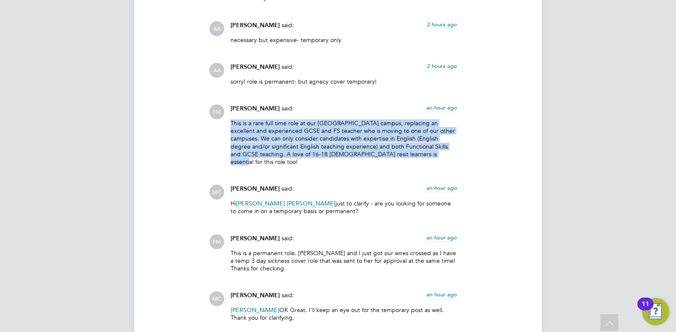
drag, startPoint x: 232, startPoint y: 122, endPoint x: 439, endPoint y: 150, distance: 208.6
click at [439, 150] on p "This is a rare full time role at our [GEOGRAPHIC_DATA] campus, replacing an exc…" at bounding box center [343, 142] width 226 height 46
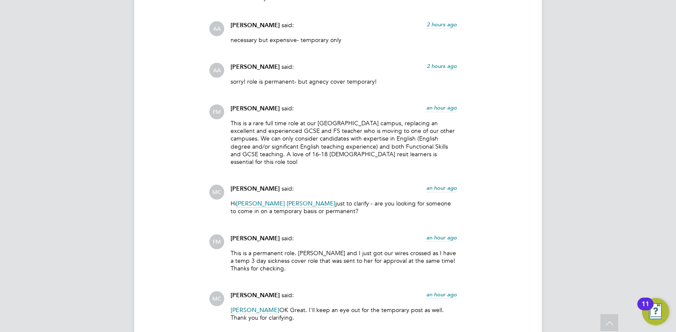
click at [360, 171] on div "RH Rufena Haque said: 21 hours ago Please note salary offered will be between £…" at bounding box center [367, 146] width 316 height 364
drag, startPoint x: 272, startPoint y: 155, endPoint x: 338, endPoint y: 158, distance: 65.4
click at [338, 158] on div "This is a rare full time role at our [GEOGRAPHIC_DATA] campus, replacing an exc…" at bounding box center [343, 145] width 226 height 53
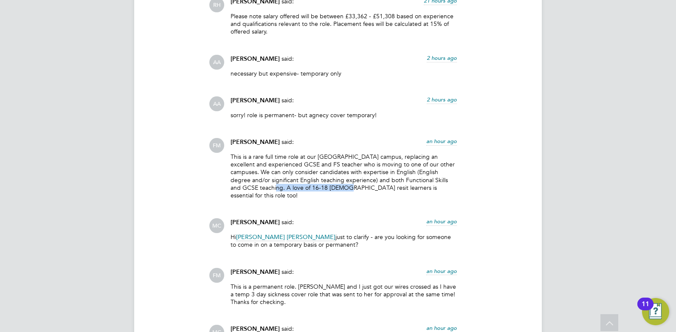
scroll to position [1569, 0]
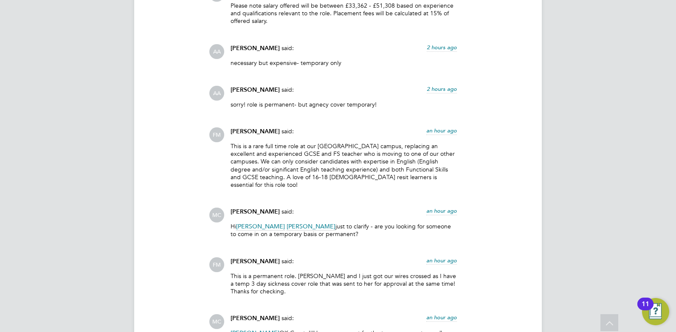
click at [228, 146] on div "Fiona Matthews said: an hour ago This is a rare full time role at our Hackney c…" at bounding box center [343, 160] width 235 height 67
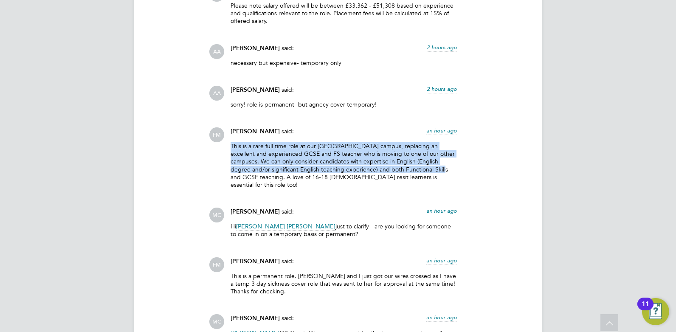
drag, startPoint x: 232, startPoint y: 145, endPoint x: 480, endPoint y: 168, distance: 249.3
click at [480, 168] on div "FM Fiona Matthews said: an hour ago This is a rare full time role at our Hackne…" at bounding box center [367, 160] width 316 height 67
click at [253, 146] on p "This is a rare full time role at our [GEOGRAPHIC_DATA] campus, replacing an exc…" at bounding box center [343, 165] width 226 height 46
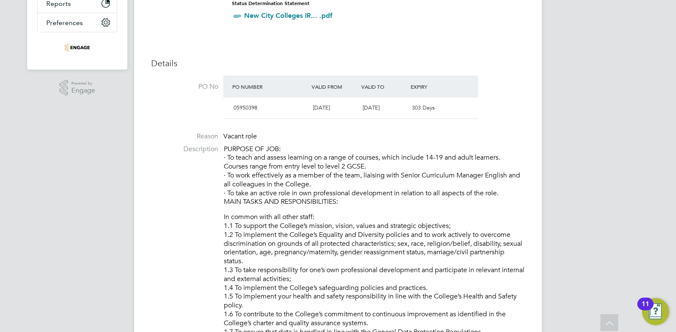
scroll to position [41, 0]
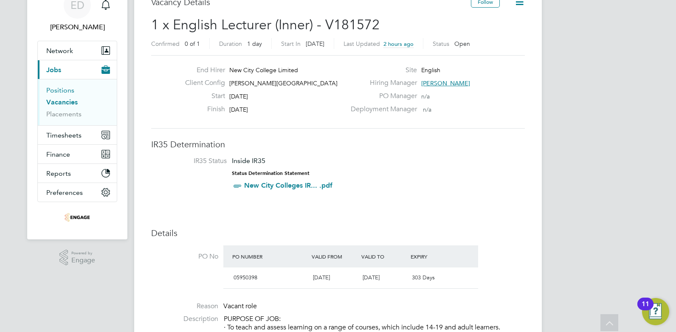
click at [62, 88] on link "Positions" at bounding box center [60, 90] width 28 height 8
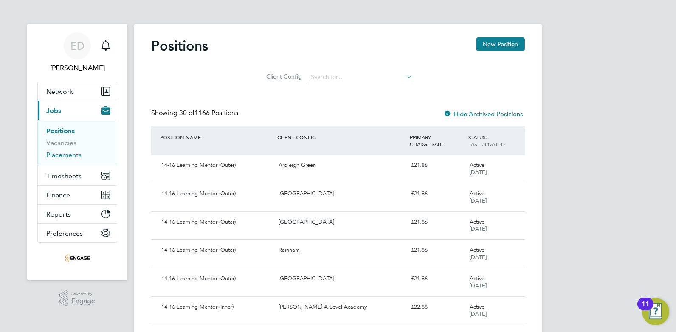
click at [59, 154] on link "Placements" at bounding box center [63, 155] width 35 height 8
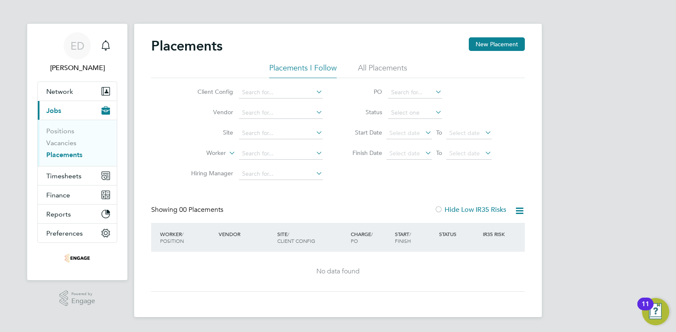
click at [58, 111] on span "Jobs" at bounding box center [53, 111] width 15 height 8
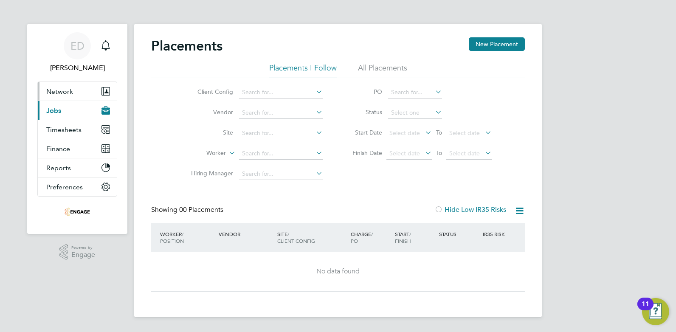
click at [61, 91] on span "Network" at bounding box center [59, 91] width 27 height 8
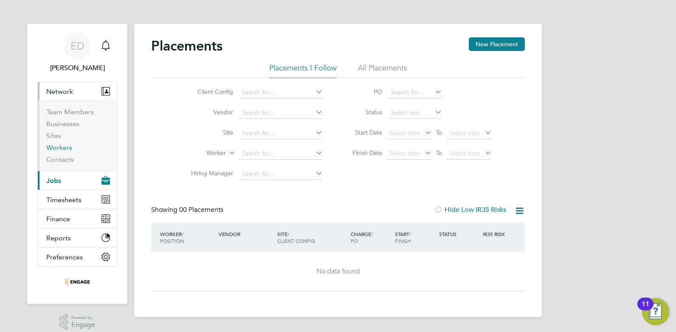
click at [62, 145] on link "Workers" at bounding box center [59, 147] width 26 height 8
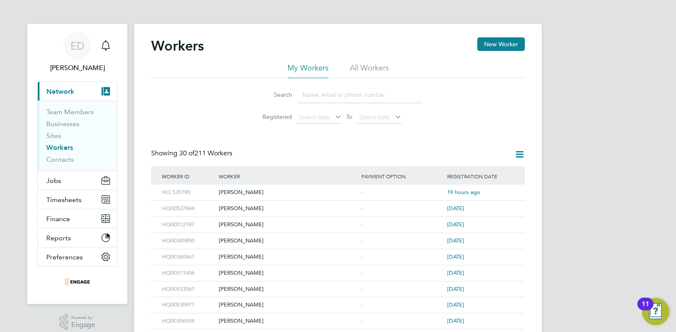
click at [310, 99] on input at bounding box center [360, 95] width 124 height 17
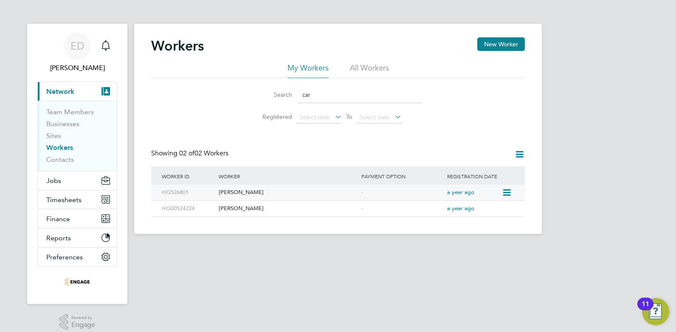
type input "car"
click at [230, 189] on div "[PERSON_NAME]" at bounding box center [287, 193] width 143 height 16
click at [56, 159] on link "Contacts" at bounding box center [60, 159] width 28 height 8
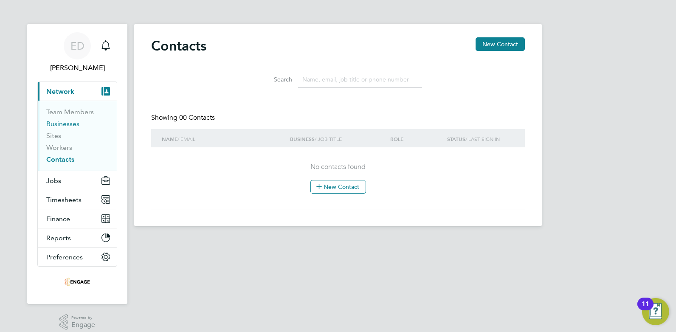
click at [61, 126] on link "Businesses" at bounding box center [62, 124] width 33 height 8
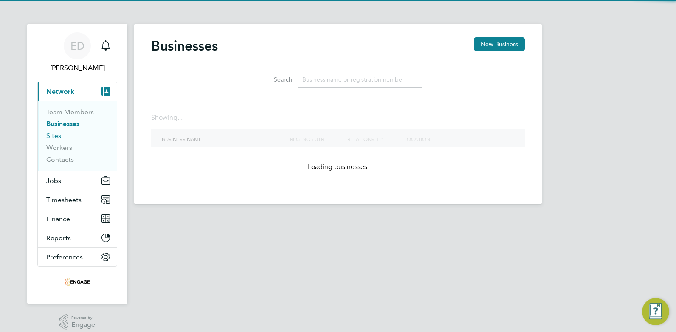
click at [59, 138] on link "Sites" at bounding box center [53, 136] width 15 height 8
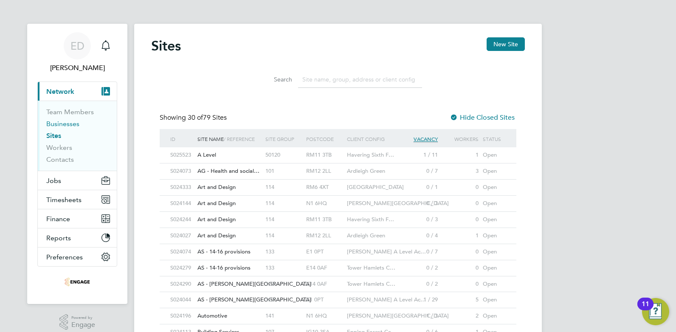
scroll to position [16, 41]
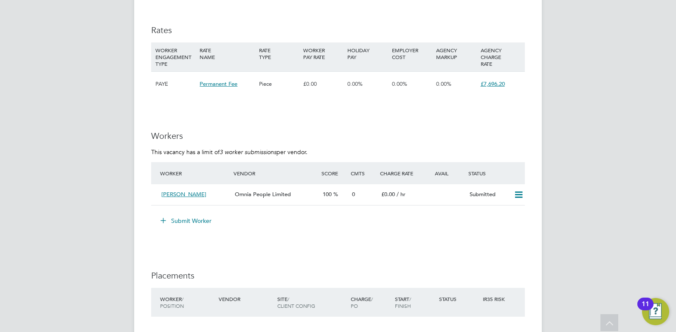
scroll to position [1114, 0]
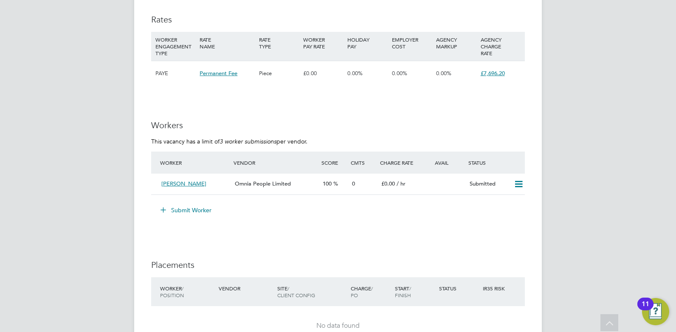
click at [166, 208] on icon at bounding box center [163, 209] width 6 height 6
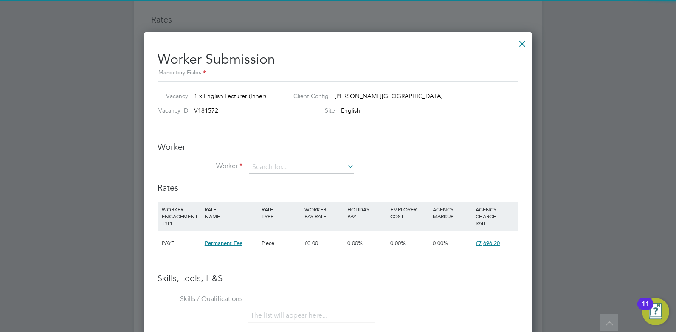
scroll to position [536, 388]
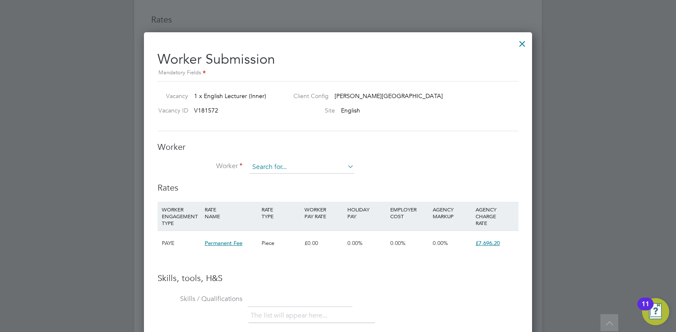
click at [279, 161] on input at bounding box center [301, 167] width 105 height 13
click at [358, 166] on li "Worker" at bounding box center [337, 171] width 361 height 21
click at [345, 167] on icon at bounding box center [345, 166] width 0 height 12
click at [298, 163] on input "mad" at bounding box center [301, 167] width 105 height 13
drag, startPoint x: 294, startPoint y: 163, endPoint x: 253, endPoint y: 171, distance: 41.9
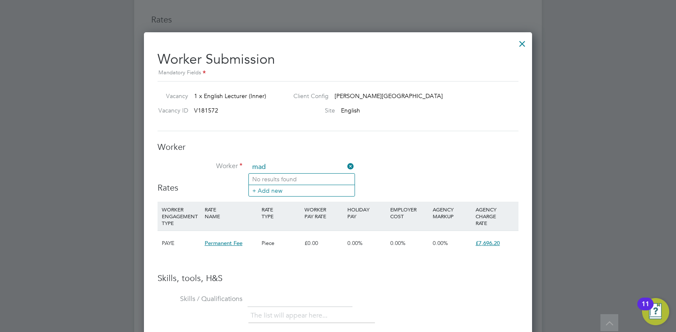
click at [253, 171] on input "mad" at bounding box center [301, 167] width 105 height 13
click at [274, 174] on li "Caro line Hollis (HQ526801)" at bounding box center [306, 179] width 115 height 11
type input "Caroline Hollis (HQ526801)"
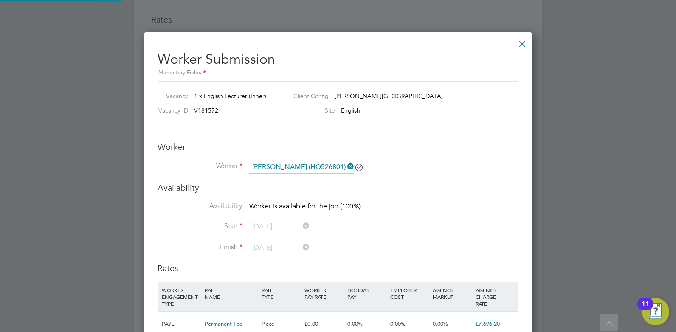
scroll to position [4, 4]
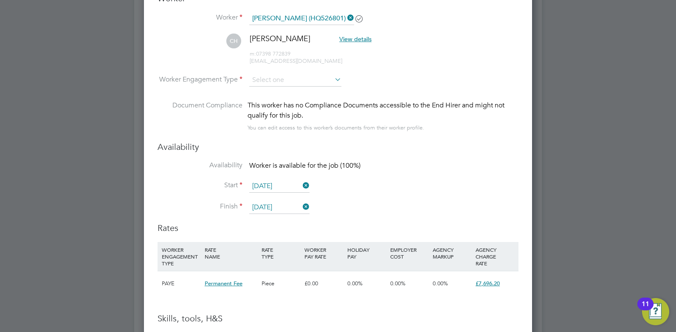
click at [292, 185] on input "[DATE]" at bounding box center [279, 186] width 60 height 13
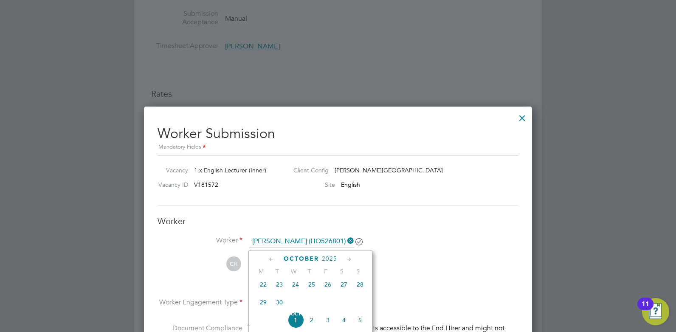
scroll to position [1135, 0]
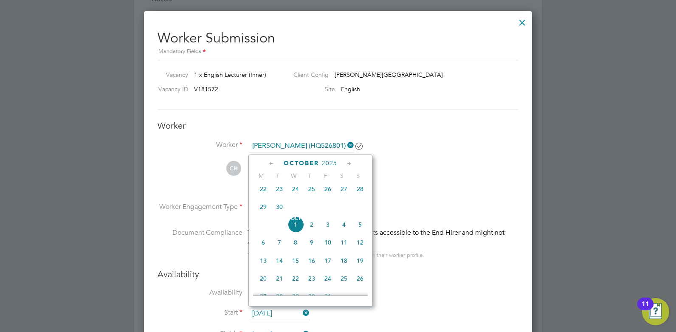
click at [291, 232] on span "[DATE]" at bounding box center [295, 224] width 16 height 16
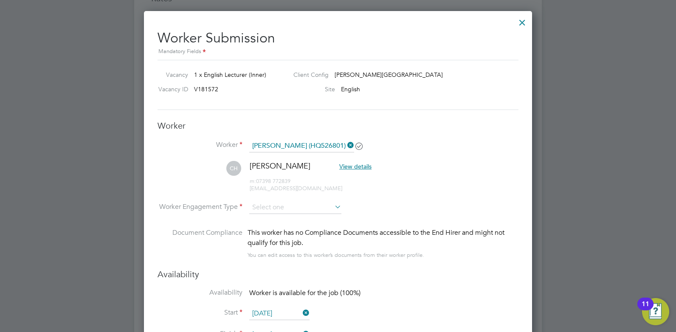
scroll to position [1146, 0]
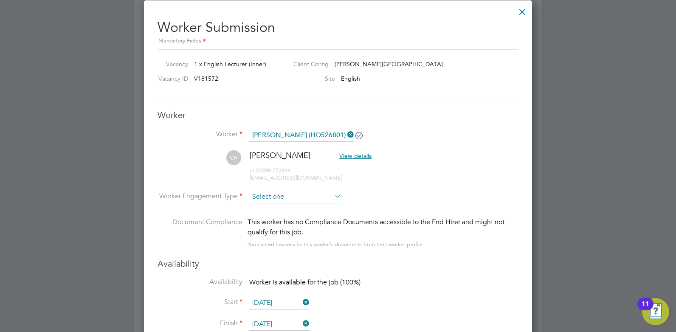
click at [320, 193] on input at bounding box center [295, 197] width 92 height 13
click at [283, 212] on li "Contract" at bounding box center [295, 208] width 93 height 11
type input "Contract"
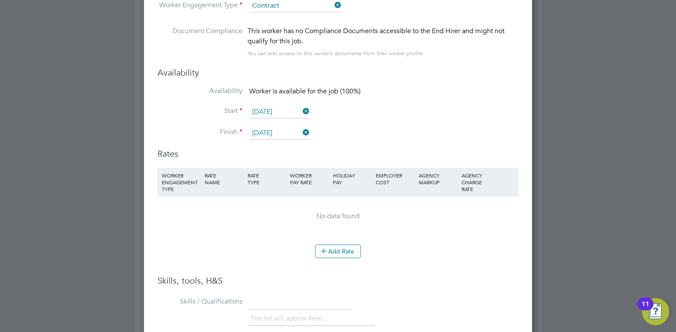
scroll to position [1411, 0]
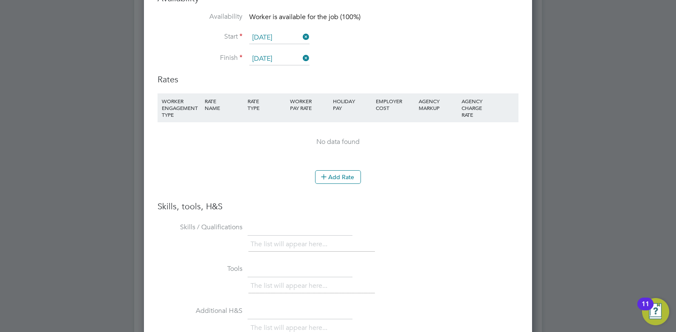
click at [334, 189] on li "Add Rate" at bounding box center [337, 181] width 361 height 22
click at [333, 171] on button "Add Rate" at bounding box center [338, 177] width 46 height 14
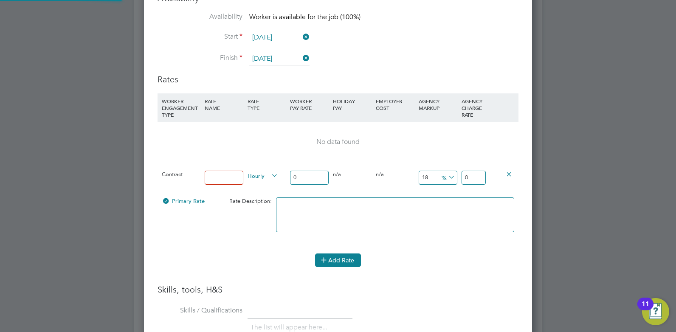
scroll to position [805, 388]
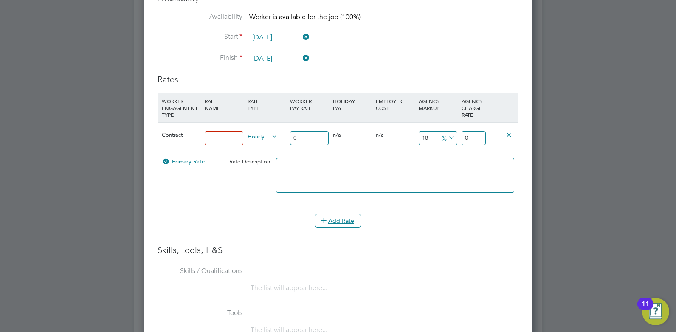
click at [299, 138] on input "0" at bounding box center [309, 138] width 39 height 14
click at [268, 138] on span "Hourly" at bounding box center [262, 135] width 31 height 9
click at [246, 138] on div "Hourly" at bounding box center [266, 137] width 43 height 29
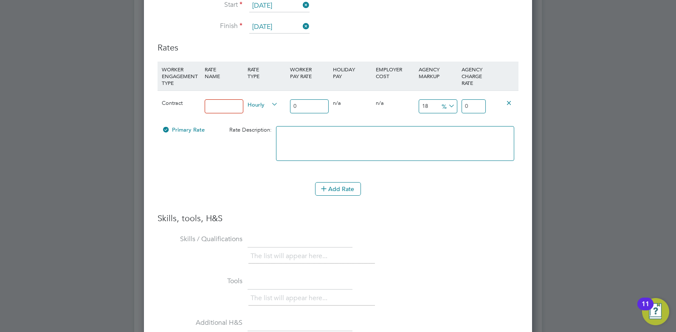
scroll to position [1369, 0]
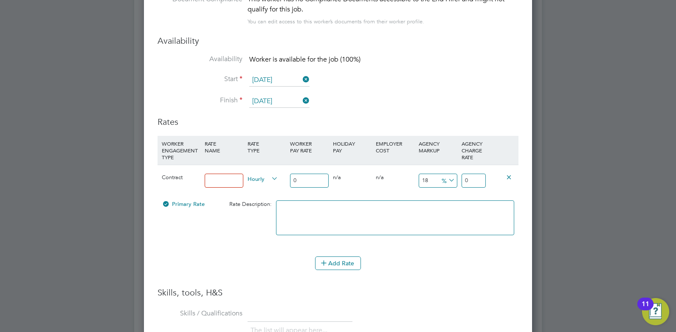
click at [289, 83] on input "[DATE]" at bounding box center [279, 80] width 60 height 13
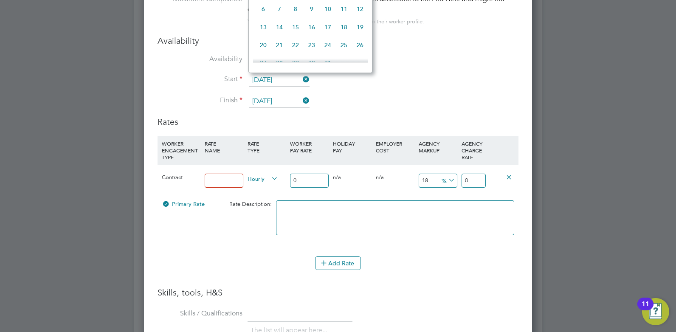
scroll to position [1263, 0]
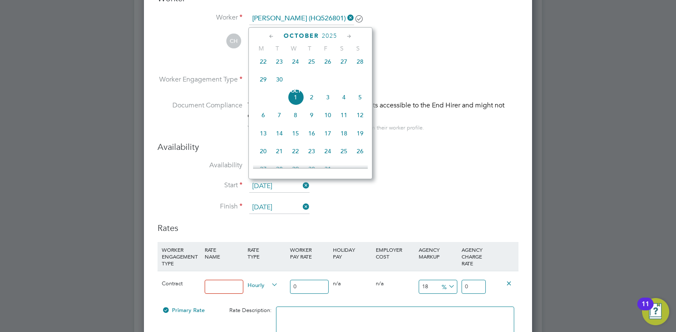
click at [295, 102] on span "[DATE]" at bounding box center [295, 97] width 16 height 16
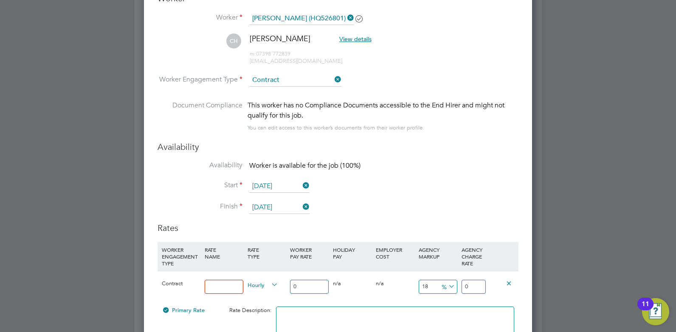
click at [286, 206] on input "[DATE]" at bounding box center [279, 207] width 60 height 13
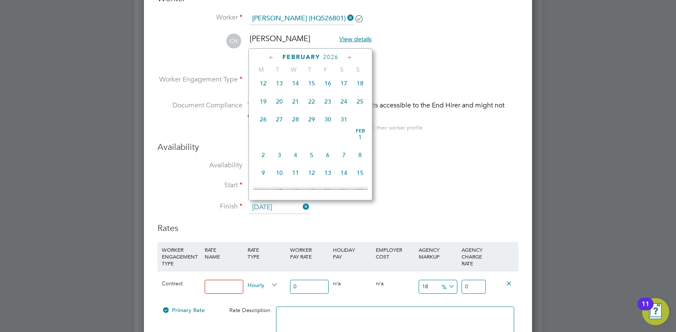
scroll to position [727, 0]
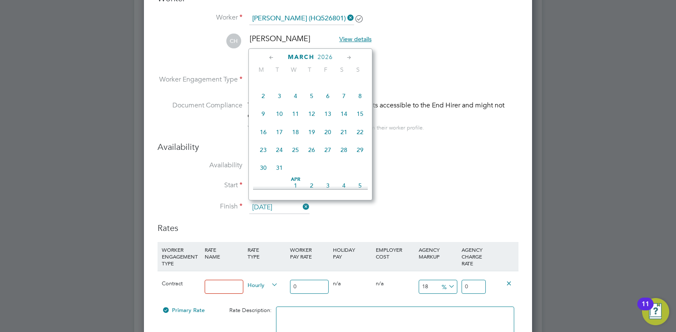
click at [348, 59] on icon at bounding box center [349, 57] width 8 height 9
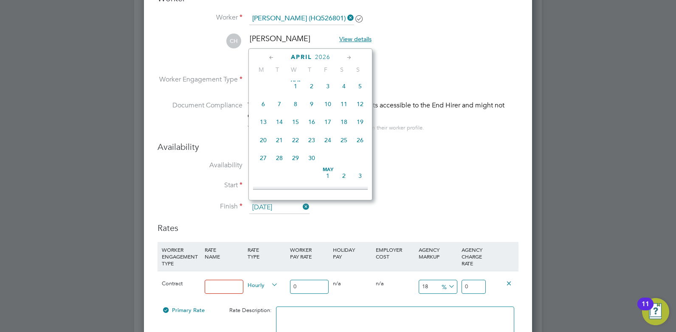
click at [348, 59] on icon at bounding box center [349, 57] width 8 height 9
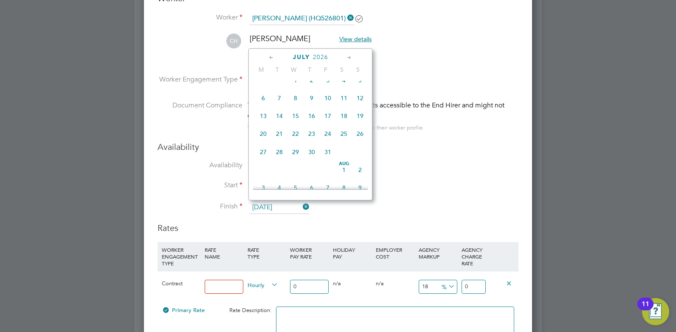
click at [330, 142] on span "24" at bounding box center [328, 134] width 16 height 16
type input "24 Jul 2026"
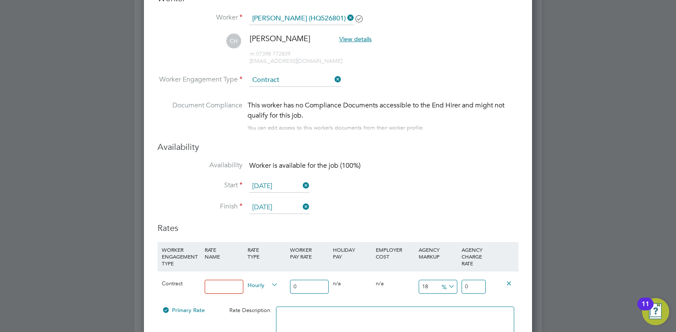
click at [385, 160] on div "Availability Availability Worker is available for the job (100%) Start 01 Oct 2…" at bounding box center [337, 181] width 361 height 81
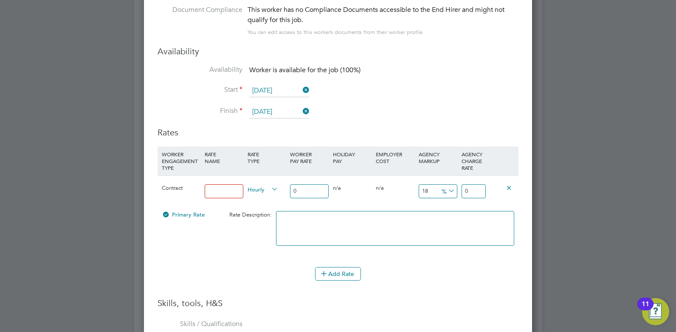
scroll to position [1369, 0]
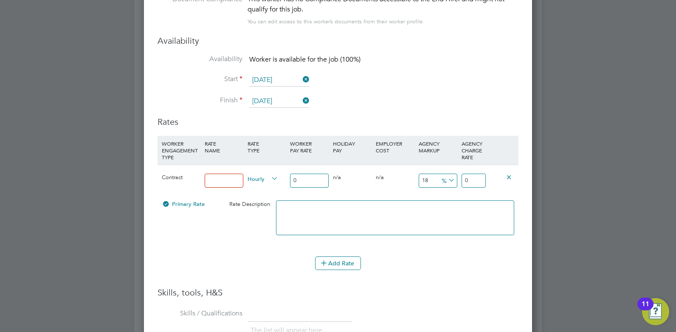
click at [292, 219] on textarea at bounding box center [395, 217] width 238 height 35
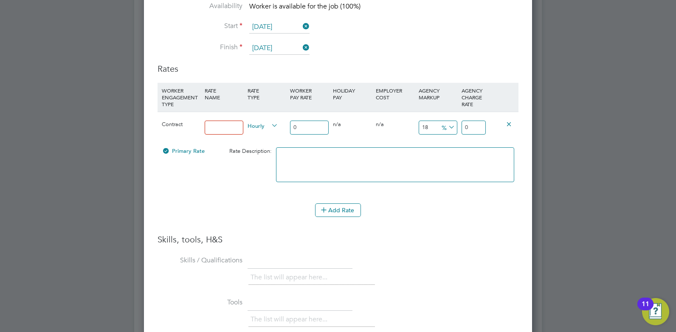
click at [292, 160] on textarea at bounding box center [395, 164] width 238 height 35
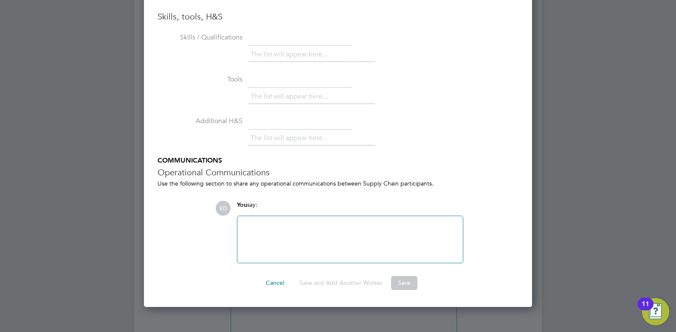
scroll to position [1676, 0]
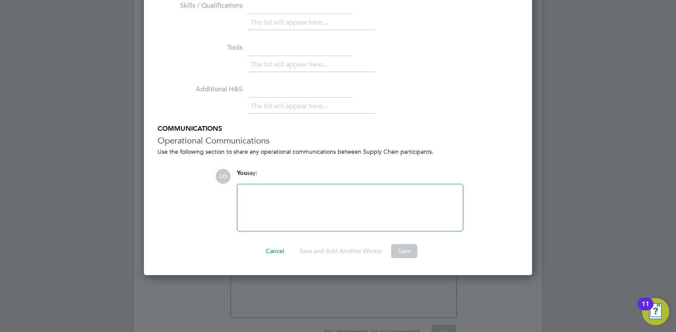
click at [263, 205] on div at bounding box center [349, 207] width 215 height 37
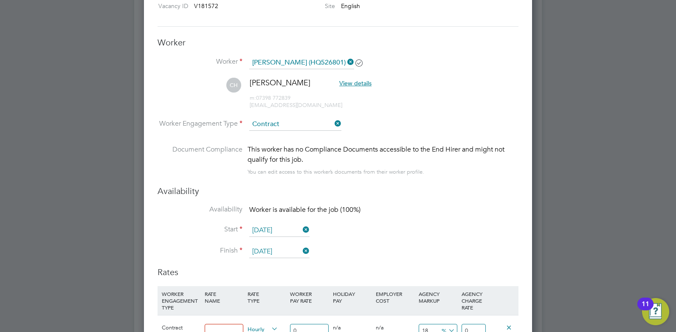
scroll to position [1197, 0]
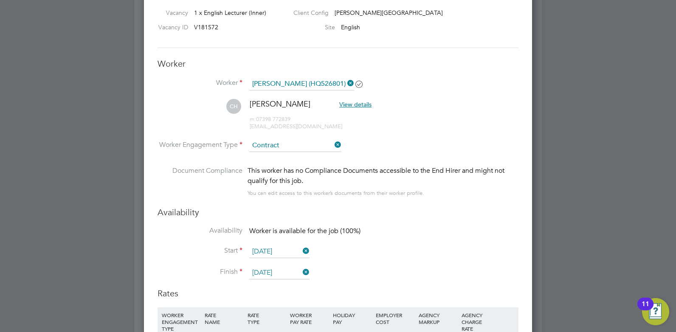
click at [339, 106] on span "View details" at bounding box center [355, 105] width 32 height 8
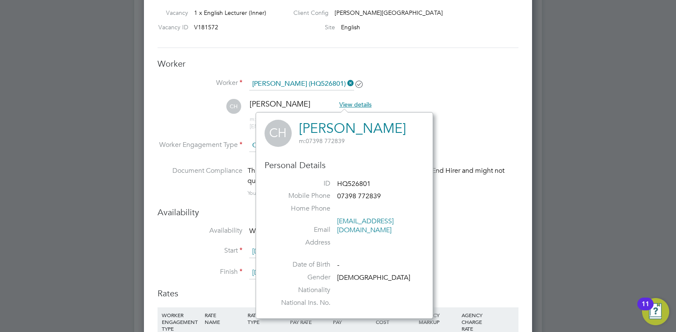
click at [396, 93] on li "Worker Caroline Hollis (HQ526801)" at bounding box center [337, 88] width 361 height 21
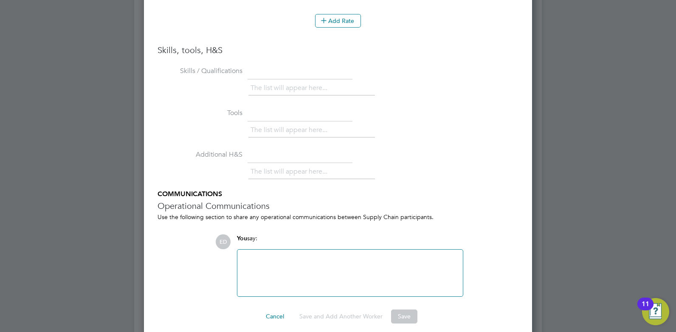
scroll to position [1717, 0]
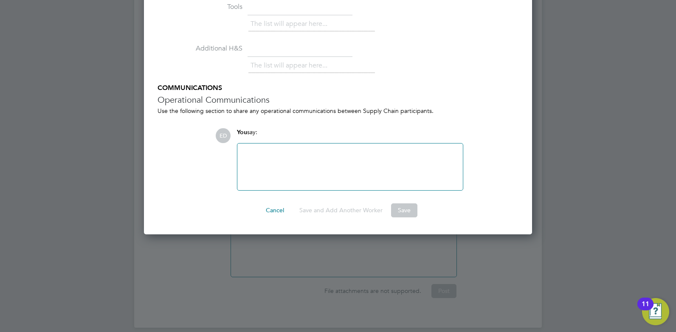
click at [393, 214] on button "Save" at bounding box center [404, 210] width 26 height 14
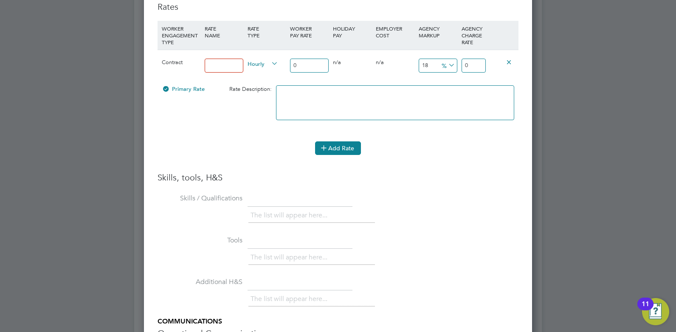
scroll to position [1473, 0]
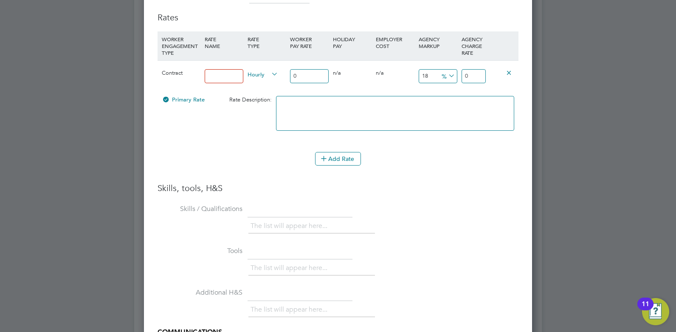
click at [200, 73] on div "Contract" at bounding box center [181, 73] width 43 height 25
drag, startPoint x: 212, startPoint y: 78, endPoint x: 245, endPoint y: 76, distance: 33.6
click at [212, 78] on input at bounding box center [224, 76] width 39 height 14
type input "rate"
click at [272, 93] on div "Rate Description:" at bounding box center [244, 100] width 57 height 16
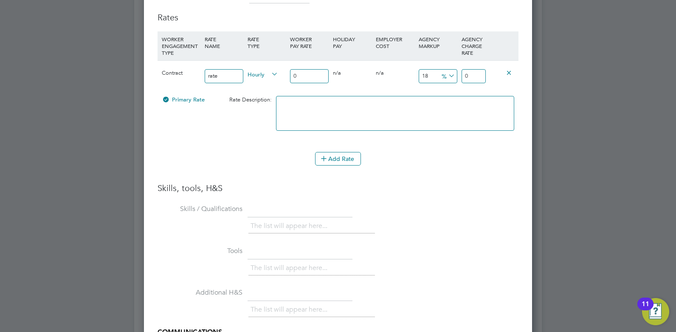
drag, startPoint x: 232, startPoint y: 72, endPoint x: 206, endPoint y: 65, distance: 26.8
click at [206, 65] on div "rate" at bounding box center [223, 76] width 43 height 31
click at [224, 85] on div "rate" at bounding box center [223, 76] width 43 height 31
click at [257, 72] on span "Hourly" at bounding box center [262, 73] width 31 height 9
click at [252, 99] on li "DAILY" at bounding box center [262, 94] width 37 height 11
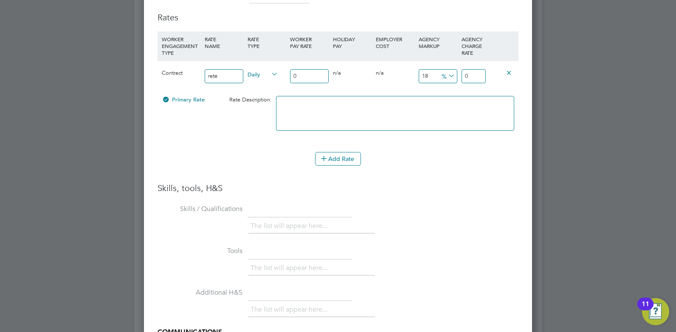
click at [255, 77] on span "Daily" at bounding box center [262, 73] width 31 height 9
click at [255, 83] on li "HOURLY" at bounding box center [261, 83] width 34 height 11
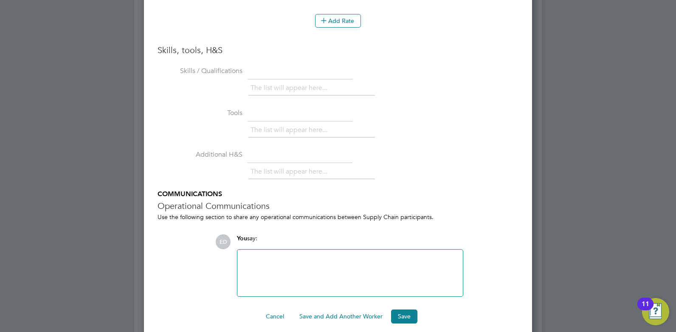
scroll to position [1717, 0]
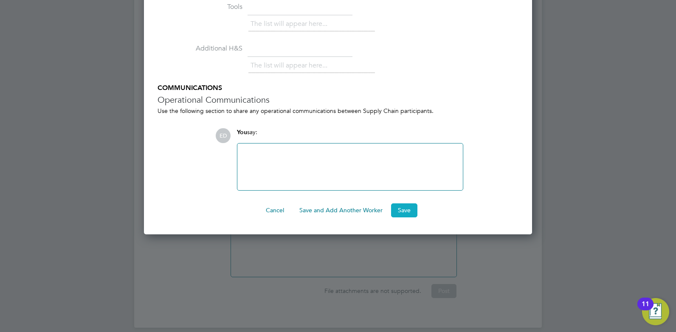
click at [398, 212] on button "Save" at bounding box center [404, 210] width 26 height 14
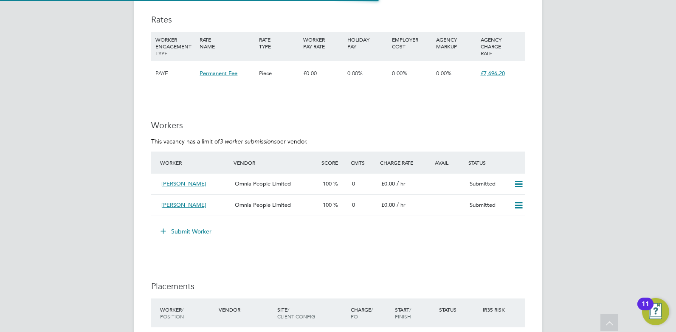
scroll to position [1104, 0]
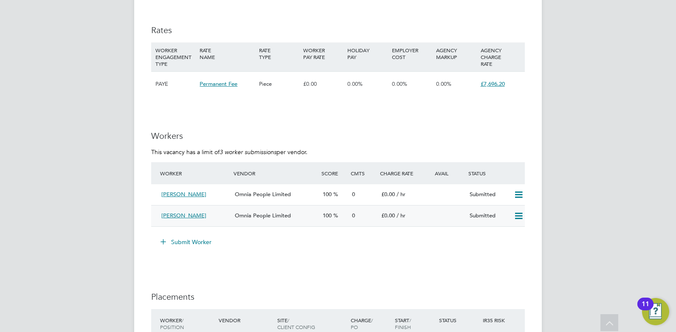
click at [518, 215] on icon at bounding box center [518, 216] width 11 height 7
click at [394, 214] on span "£0.00" at bounding box center [388, 215] width 14 height 7
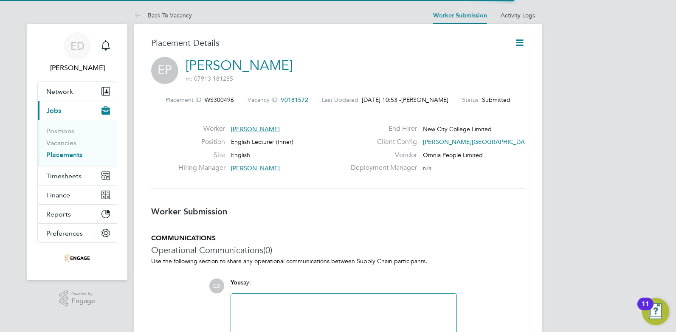
scroll to position [4, 4]
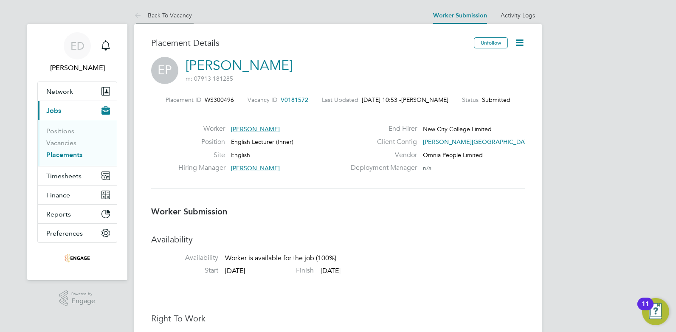
click at [163, 15] on link "Back To Vacancy" at bounding box center [163, 15] width 58 height 8
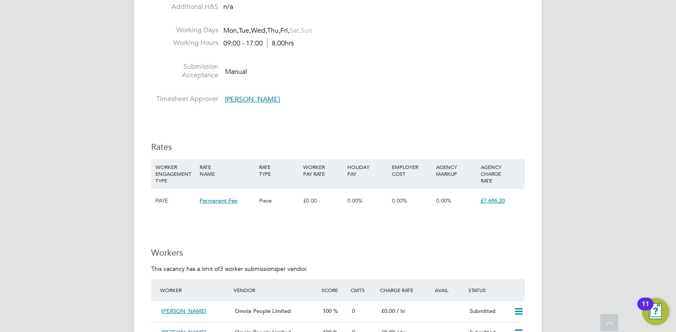
click at [239, 98] on span "[PERSON_NAME]" at bounding box center [252, 99] width 55 height 8
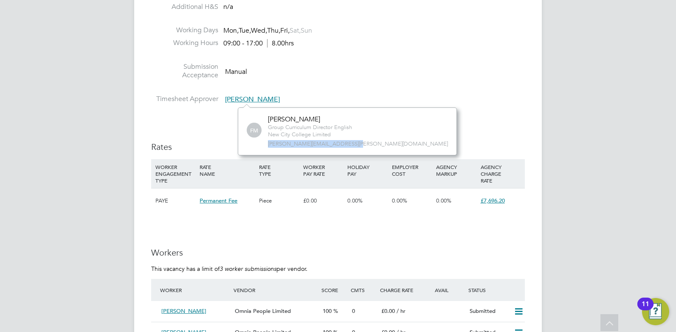
drag, startPoint x: 354, startPoint y: 140, endPoint x: 268, endPoint y: 143, distance: 85.4
click at [268, 143] on div "FM Fiona Matthews Group Curriculum Director English New City College Limited fi…" at bounding box center [347, 131] width 201 height 32
copy span "fiona.matthews@ncclondon.ac.uk"
click at [218, 127] on div "IR35 Determination IR35 Status Inside IR35 Status Determination Statement New C…" at bounding box center [337, 128] width 373 height 1870
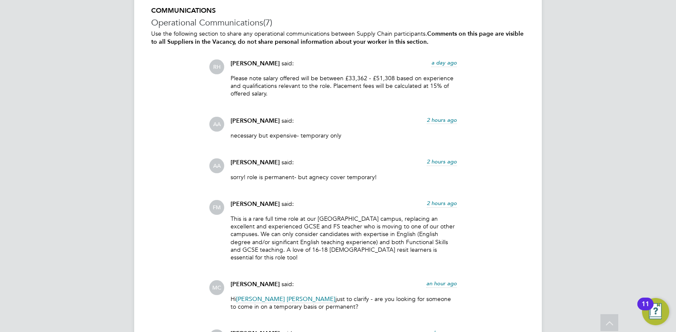
click at [214, 65] on span "RH" at bounding box center [216, 66] width 15 height 15
click at [241, 62] on span "[PERSON_NAME]" at bounding box center [254, 63] width 49 height 7
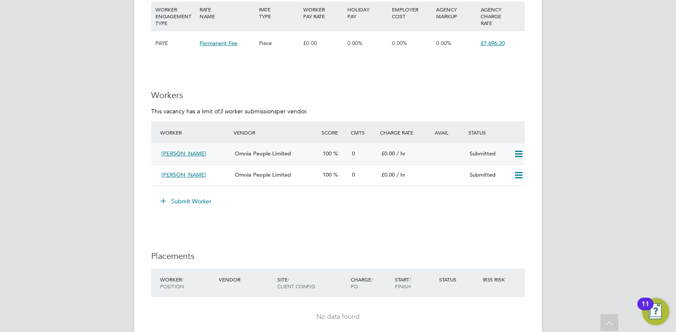
click at [252, 154] on span "Omnia People Limited" at bounding box center [263, 153] width 56 height 7
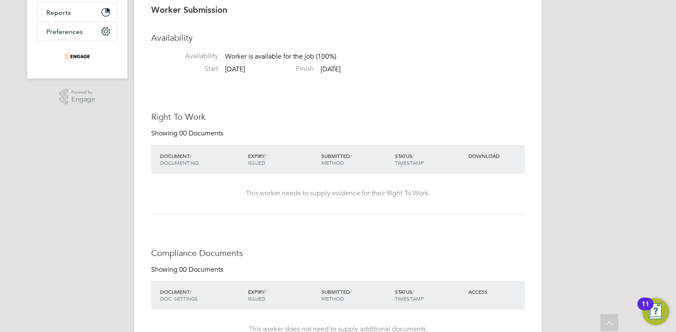
click at [298, 194] on div "This worker needs to supply evidence for their Right To Work." at bounding box center [338, 193] width 357 height 9
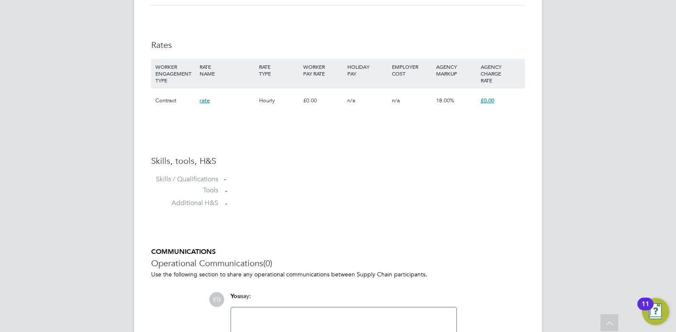
click at [319, 189] on li "Tools -" at bounding box center [337, 192] width 373 height 13
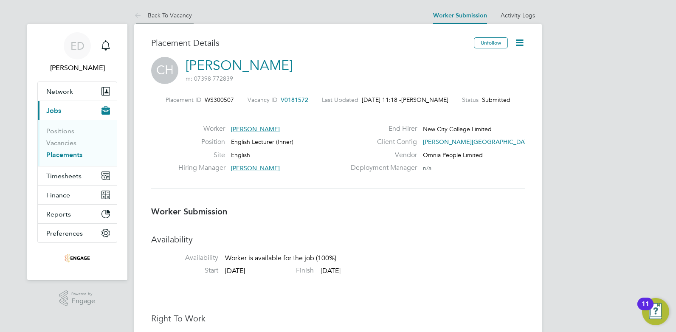
click at [147, 17] on link "Back To Vacancy" at bounding box center [163, 15] width 58 height 8
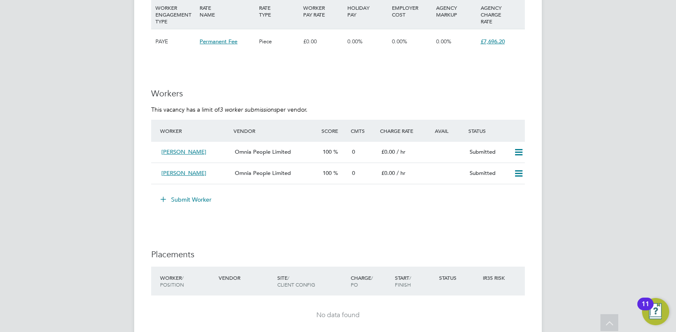
scroll to position [1040, 0]
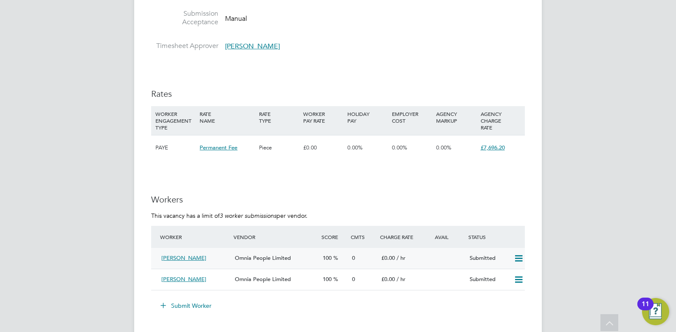
click at [230, 260] on div "[PERSON_NAME]" at bounding box center [194, 258] width 73 height 14
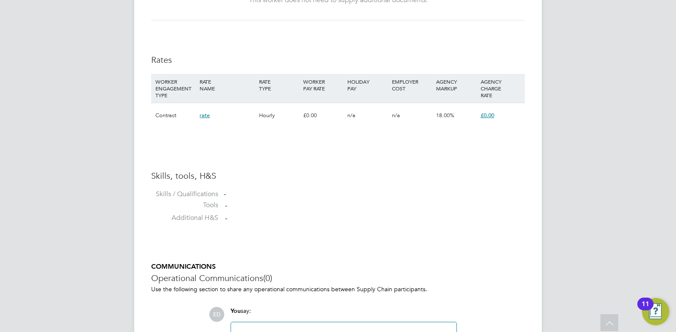
scroll to position [651, 0]
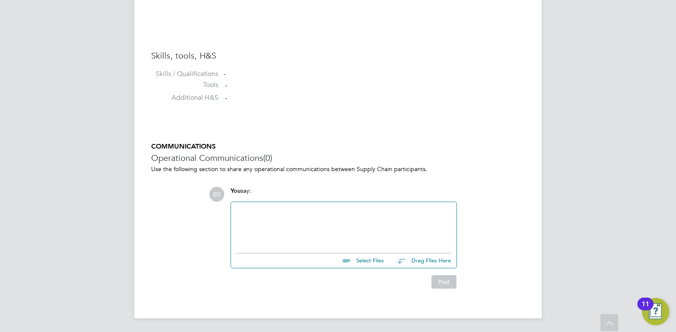
click at [366, 261] on input "file" at bounding box center [387, 259] width 127 height 12
type input "C:\fakepath\Copy of Copy of CV Caroline Hollis new.docx"
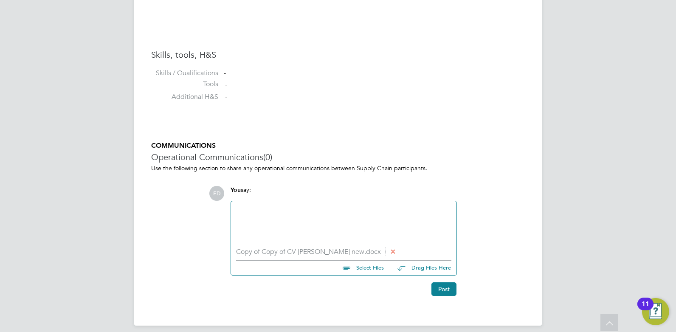
click at [272, 251] on li "Copy of Copy of CV Caroline Hollis new.docx" at bounding box center [343, 252] width 215 height 8
click at [438, 288] on button "Post" at bounding box center [443, 289] width 25 height 14
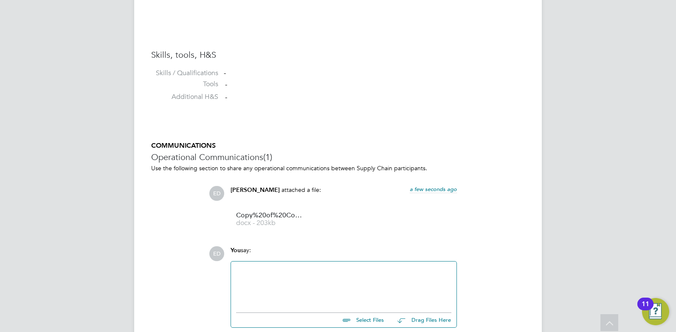
scroll to position [712, 0]
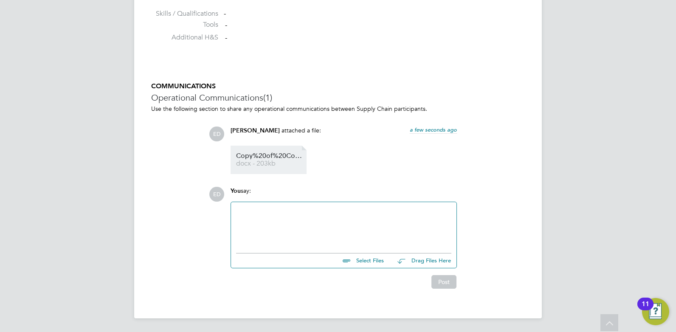
click at [281, 160] on span "docx - 203kb" at bounding box center [270, 163] width 68 height 6
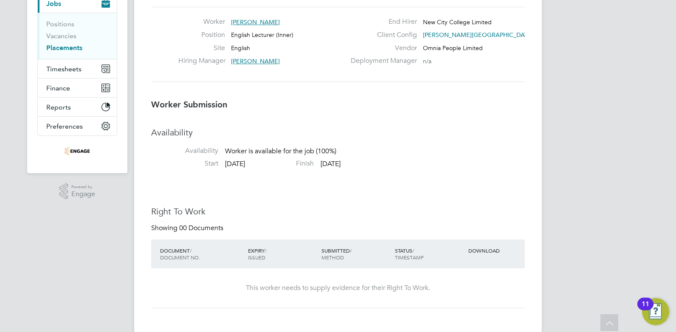
scroll to position [101, 0]
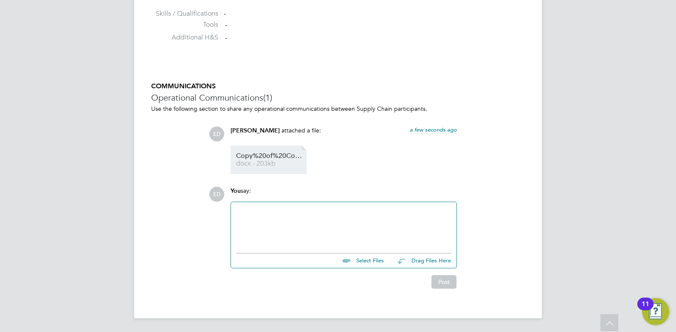
click at [265, 155] on span "Copy%20of%20Copy%20of%20CV%20Caroline%20Hollis%20new" at bounding box center [270, 156] width 68 height 6
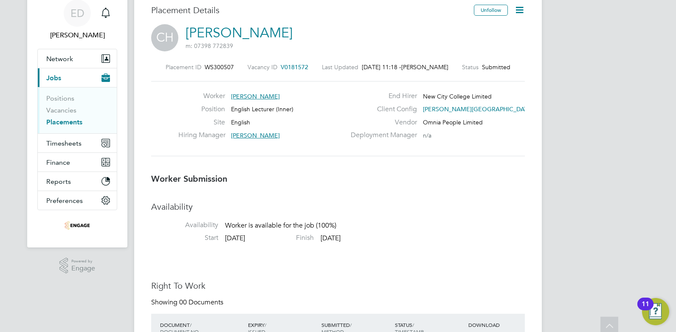
scroll to position [0, 0]
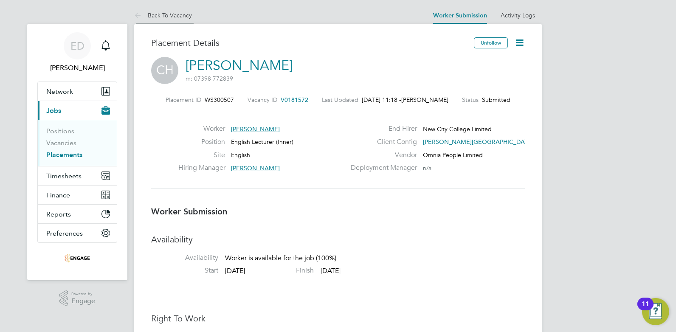
click at [168, 7] on li "Back To Vacancy" at bounding box center [163, 15] width 58 height 17
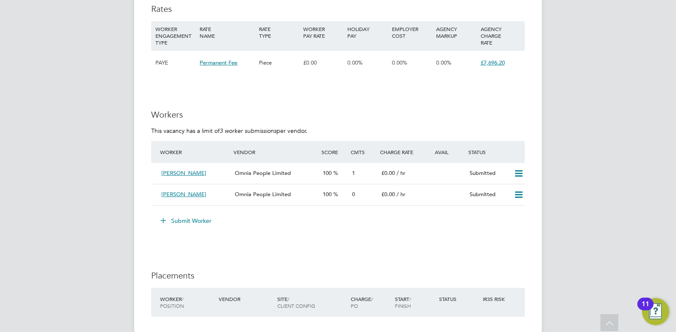
scroll to position [1135, 0]
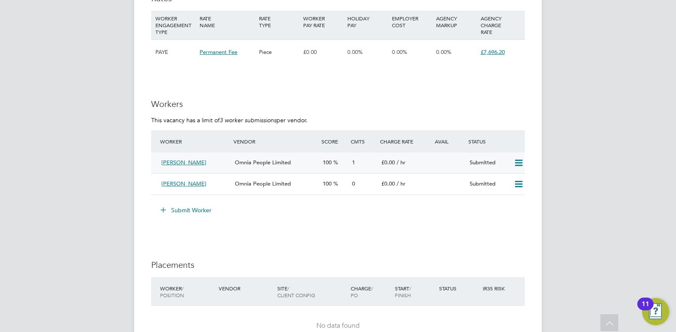
click at [520, 164] on icon at bounding box center [518, 163] width 11 height 7
click at [407, 169] on div "Caroline Hollis Omnia People Limited 100 1 £0.00 / hr Submitted" at bounding box center [337, 162] width 373 height 21
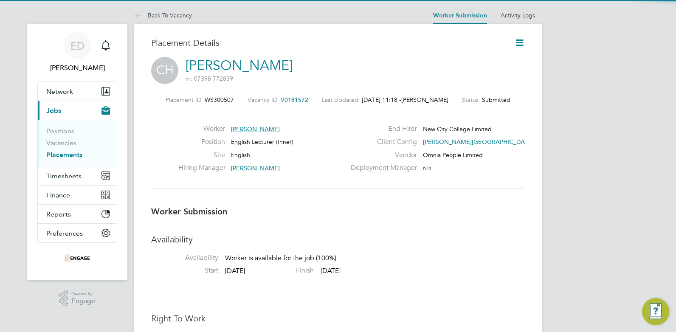
scroll to position [303, 0]
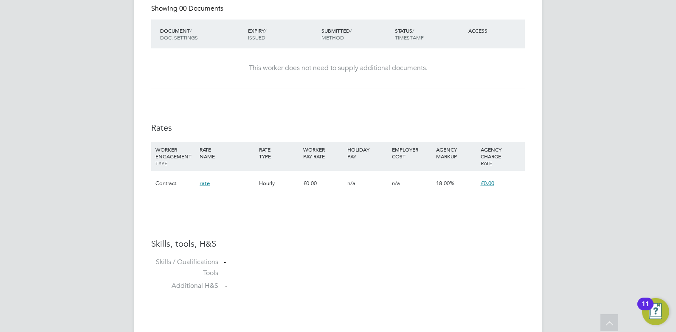
click at [279, 187] on div "Hourly" at bounding box center [279, 183] width 44 height 25
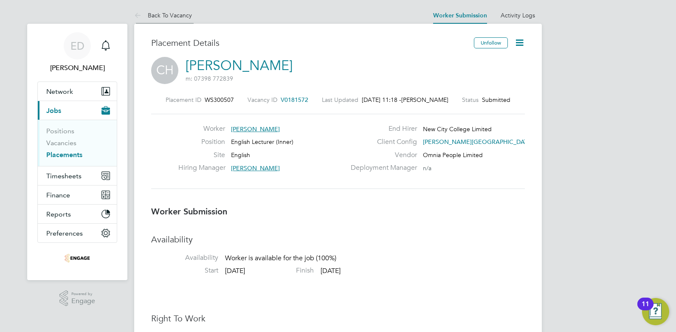
click at [159, 16] on link "Back To Vacancy" at bounding box center [163, 15] width 58 height 8
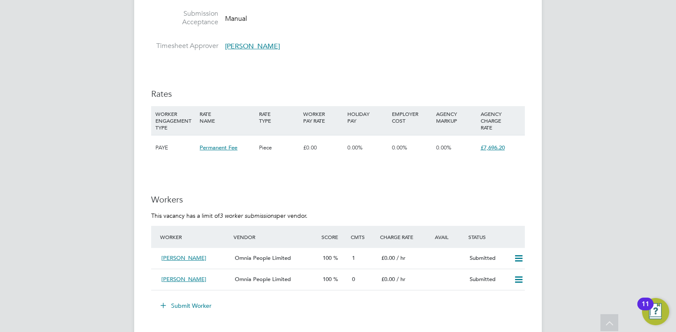
click at [268, 279] on span "Omnia People Limited" at bounding box center [263, 278] width 56 height 7
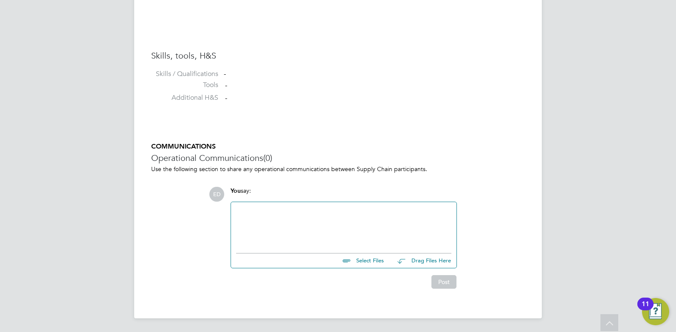
click at [373, 261] on input "file" at bounding box center [387, 259] width 127 height 12
type input "C:\fakepath\Pringle Errick 528394 (U).docx"
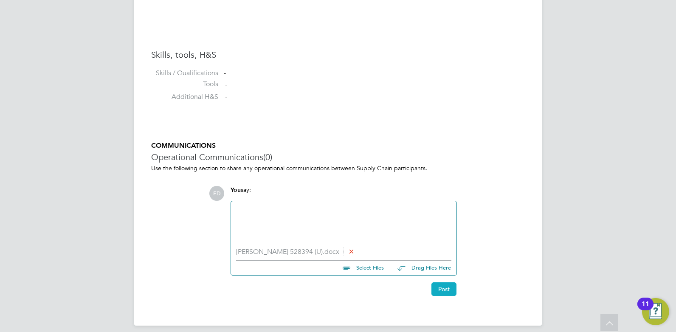
click at [444, 293] on button "Post" at bounding box center [443, 289] width 25 height 14
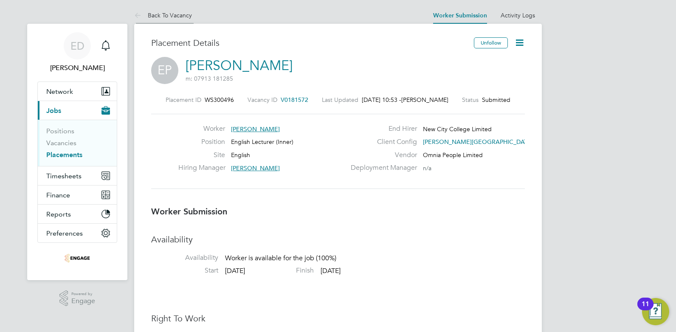
click at [151, 9] on li "Back To Vacancy" at bounding box center [163, 15] width 58 height 17
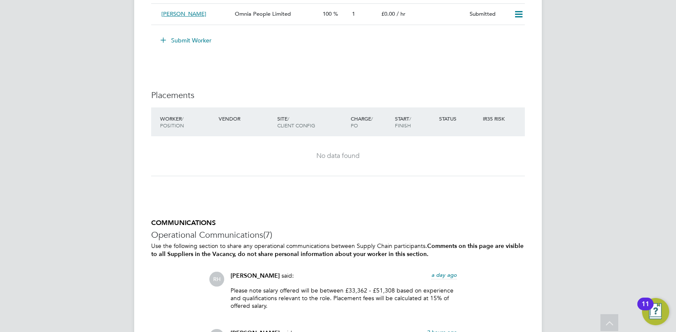
scroll to position [1337, 0]
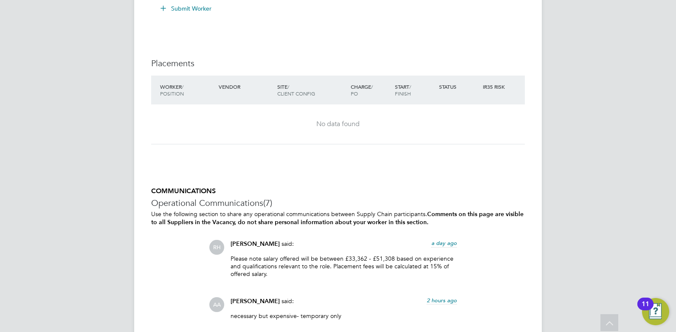
click at [242, 240] on span "[PERSON_NAME]" at bounding box center [254, 243] width 49 height 7
click at [217, 247] on span "RH" at bounding box center [216, 247] width 15 height 15
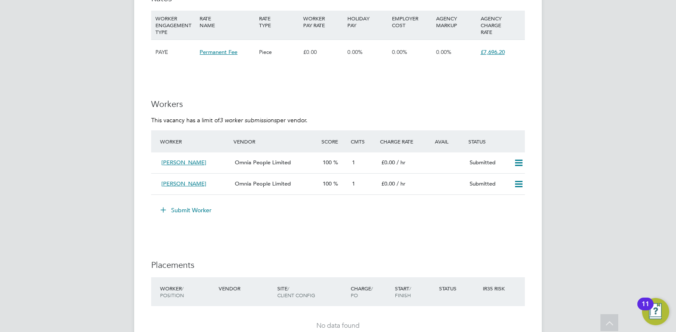
scroll to position [1114, 0]
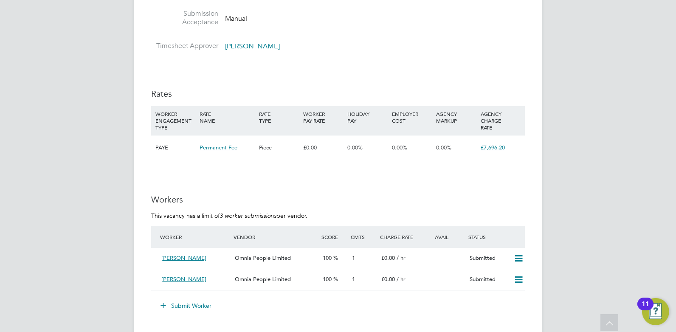
scroll to position [1082, 0]
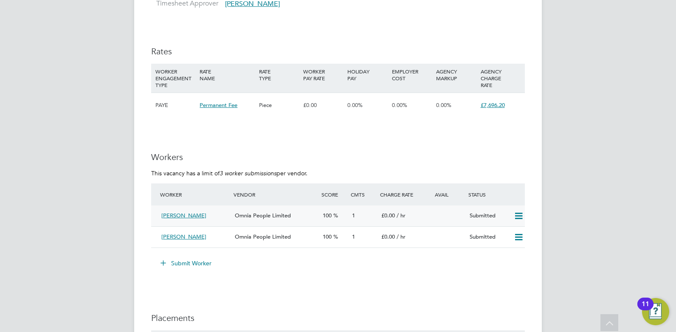
click at [201, 216] on div "[PERSON_NAME]" at bounding box center [194, 216] width 73 height 14
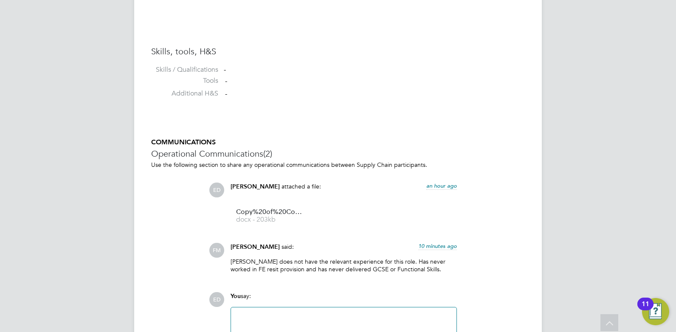
scroll to position [559, 0]
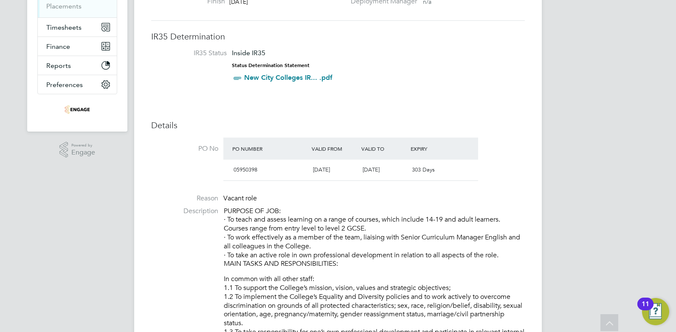
scroll to position [21, 0]
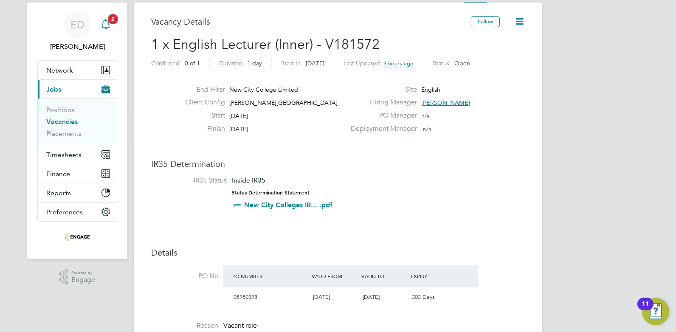
click at [107, 22] on icon "Main navigation" at bounding box center [106, 24] width 10 height 10
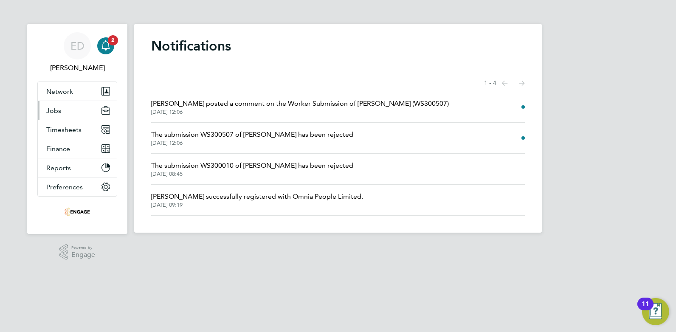
click at [73, 110] on button "Jobs" at bounding box center [77, 110] width 79 height 19
click at [181, 117] on li "[PERSON_NAME] posted a comment on the Worker Submission of [PERSON_NAME] (WS300…" at bounding box center [337, 107] width 373 height 31
click at [89, 49] on div "ED" at bounding box center [77, 45] width 27 height 27
